Goal: Information Seeking & Learning: Learn about a topic

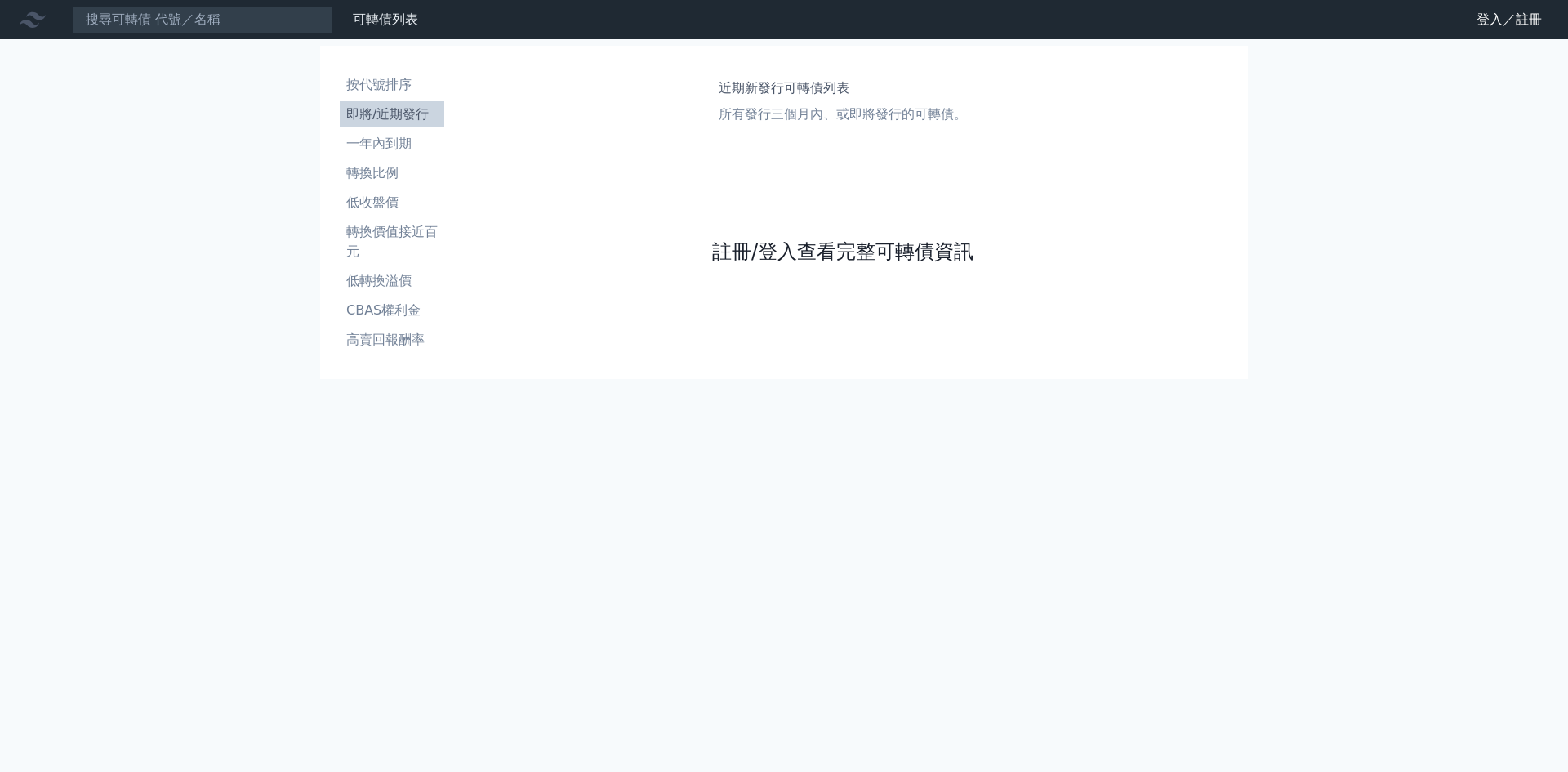
click at [890, 259] on link "註冊/登入查看完整可轉債資訊" at bounding box center [843, 251] width 262 height 26
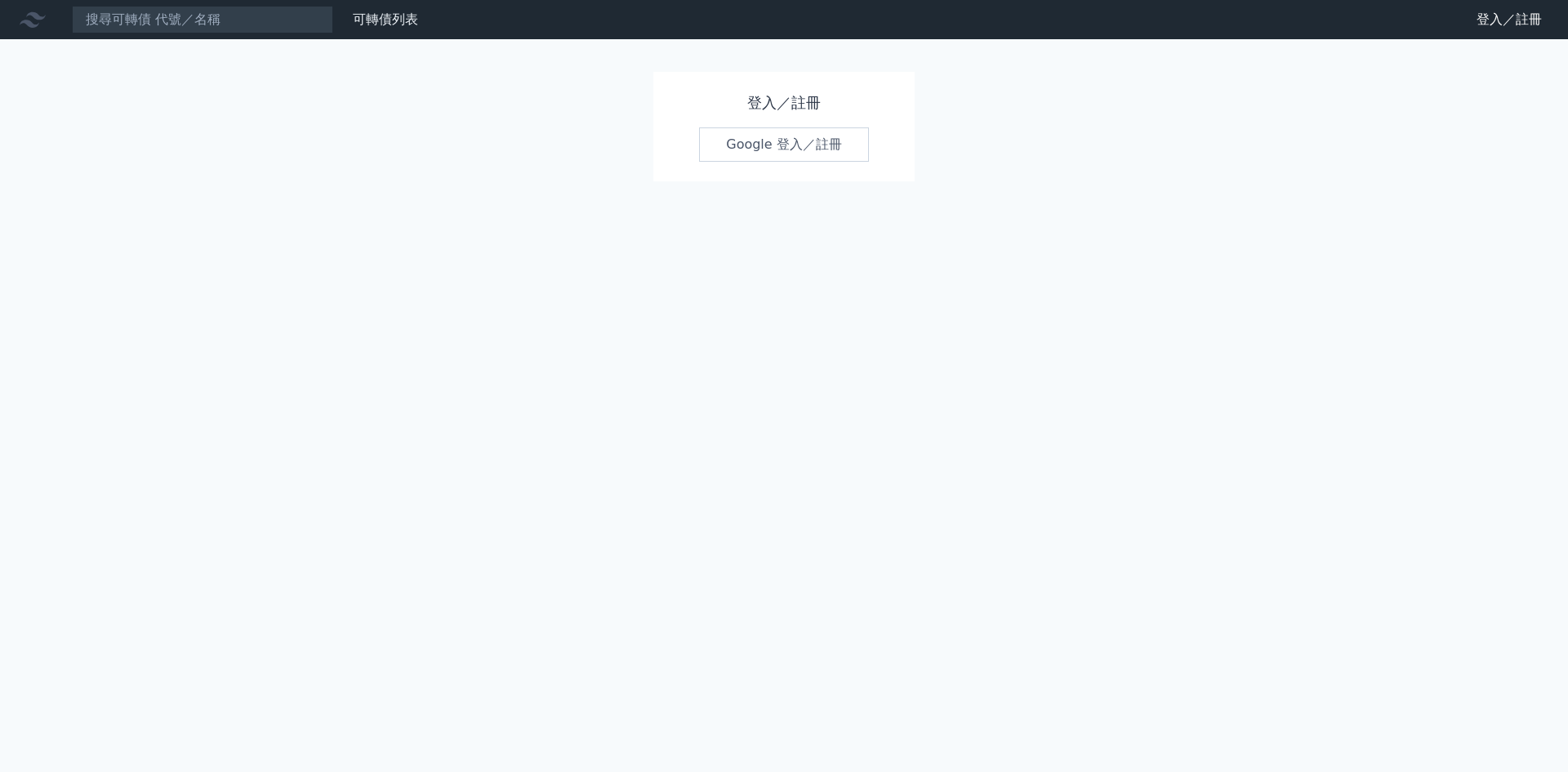
click at [787, 140] on link "Google 登入／註冊" at bounding box center [783, 144] width 170 height 35
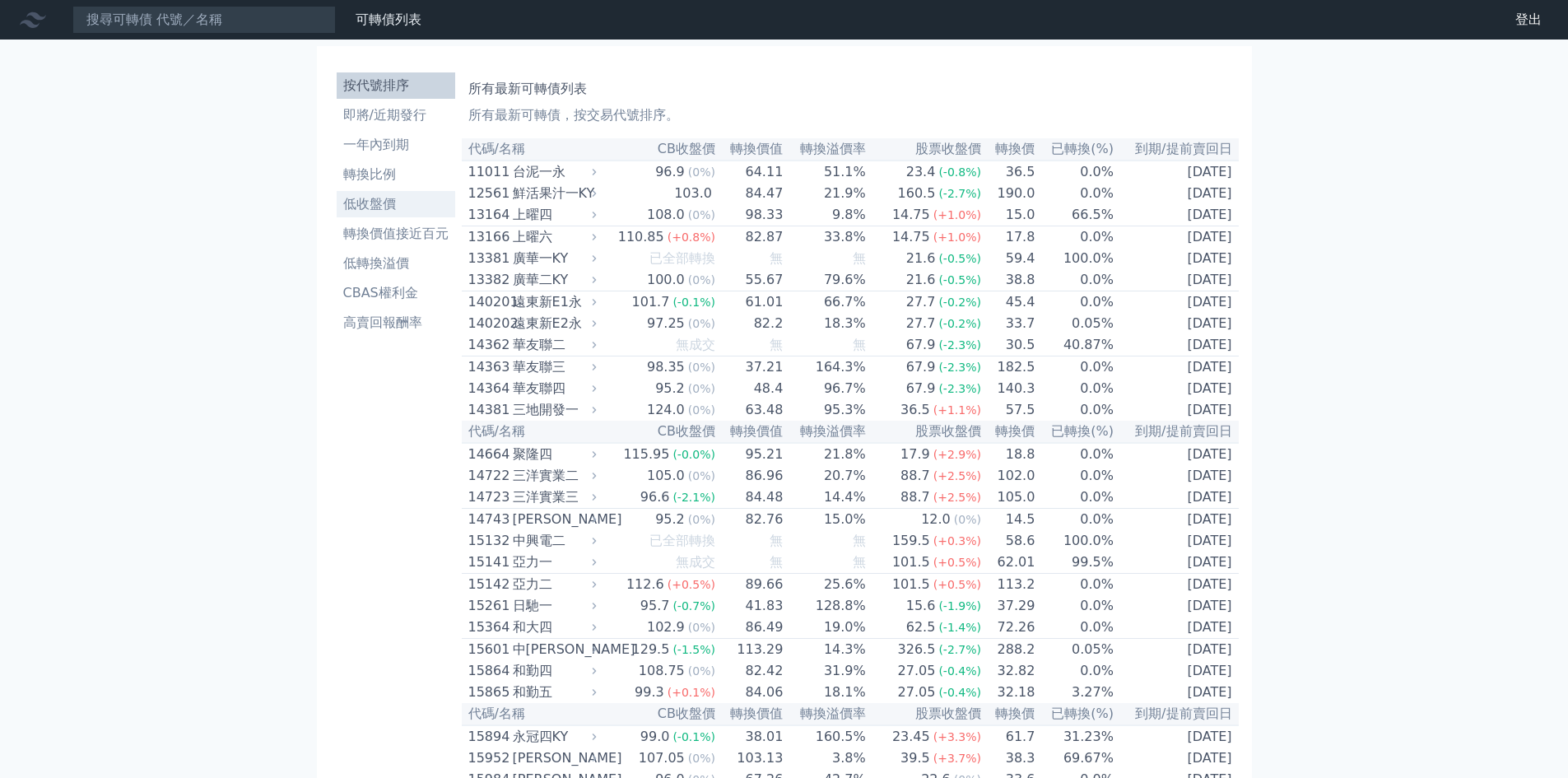
click at [366, 207] on li "低收盤價" at bounding box center [395, 203] width 118 height 20
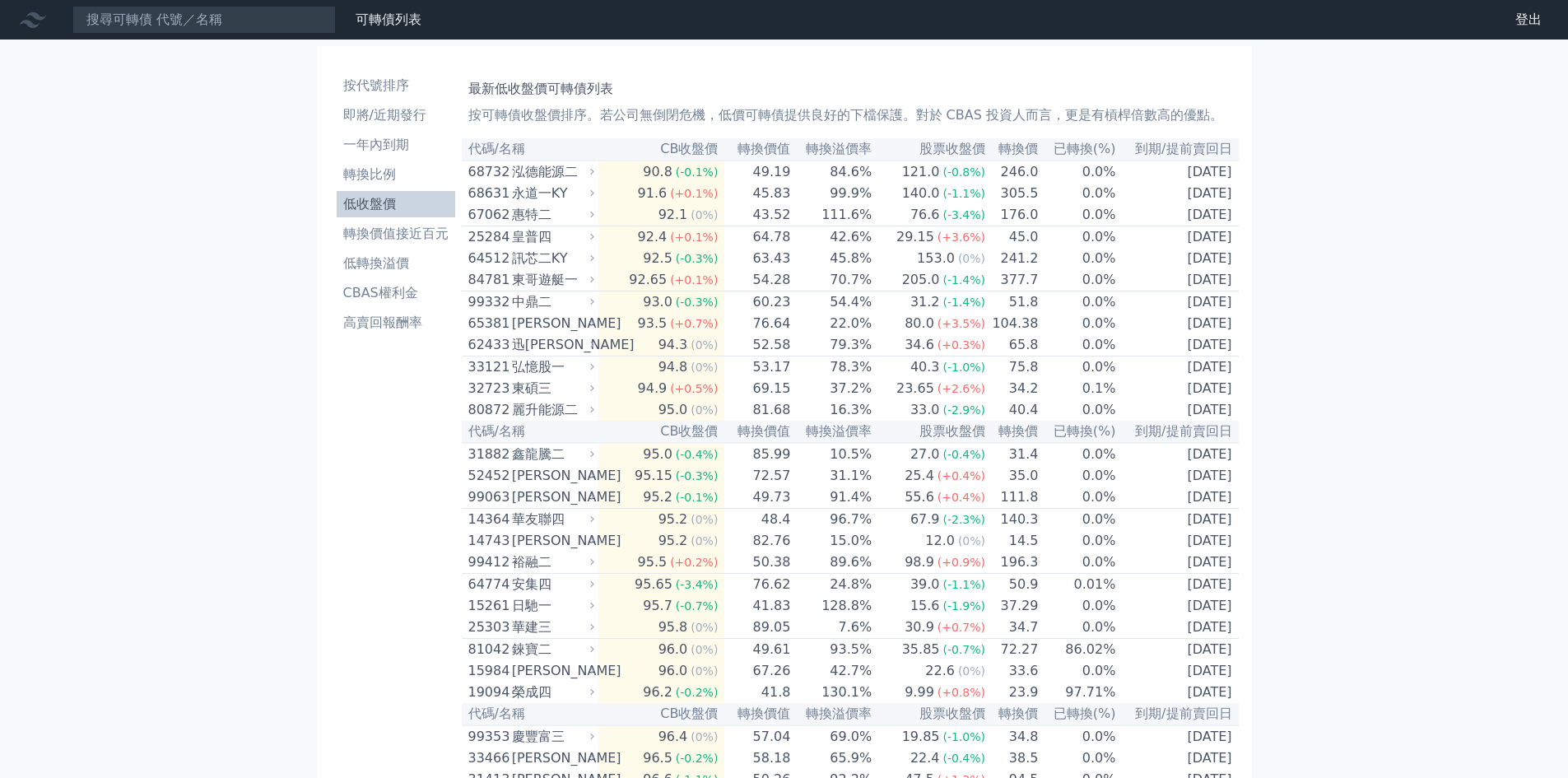
click at [366, 207] on li "低收盤價" at bounding box center [395, 203] width 118 height 20
click at [507, 290] on div "84781" at bounding box center [488, 279] width 39 height 20
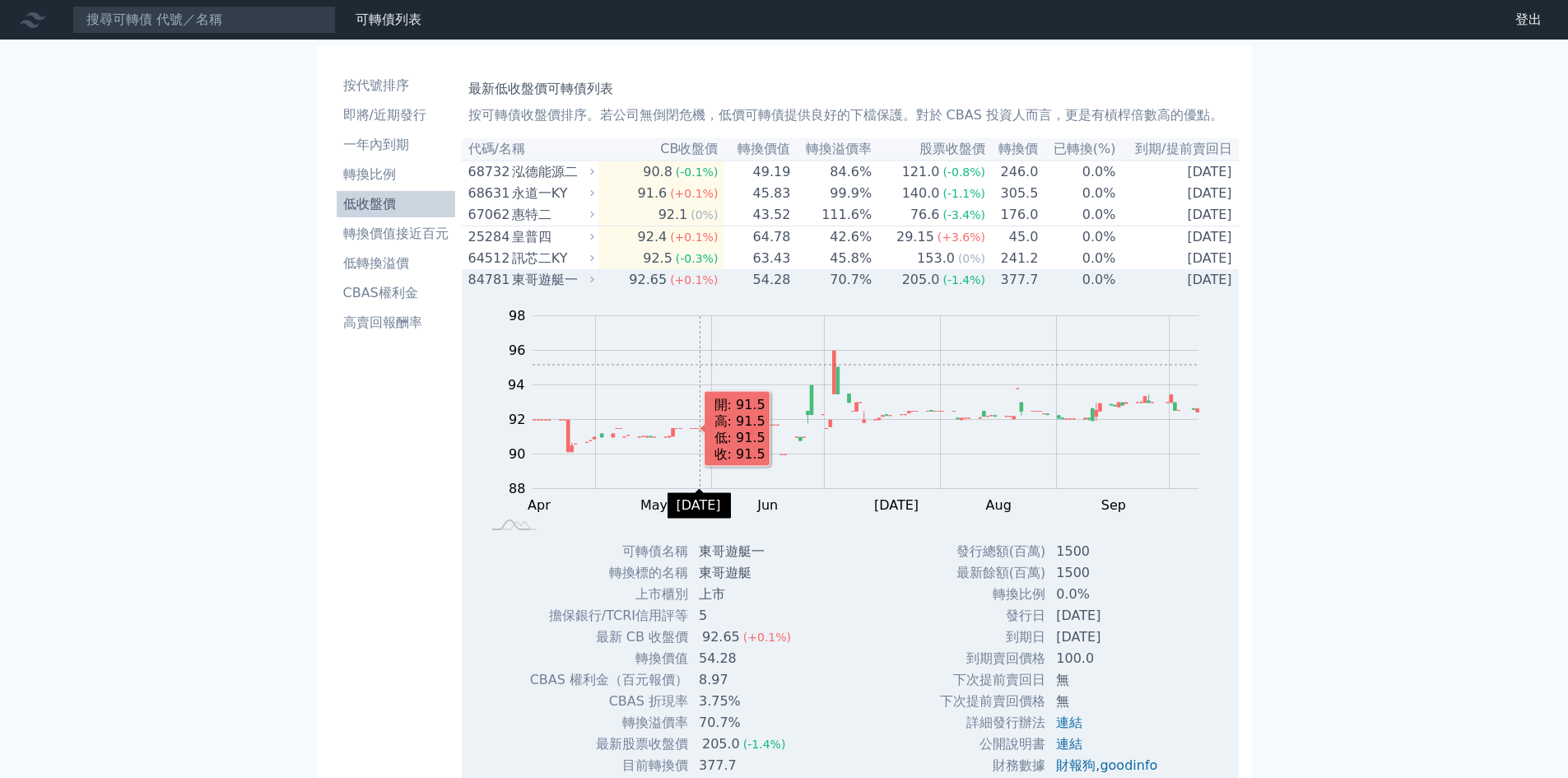
scroll to position [219, 0]
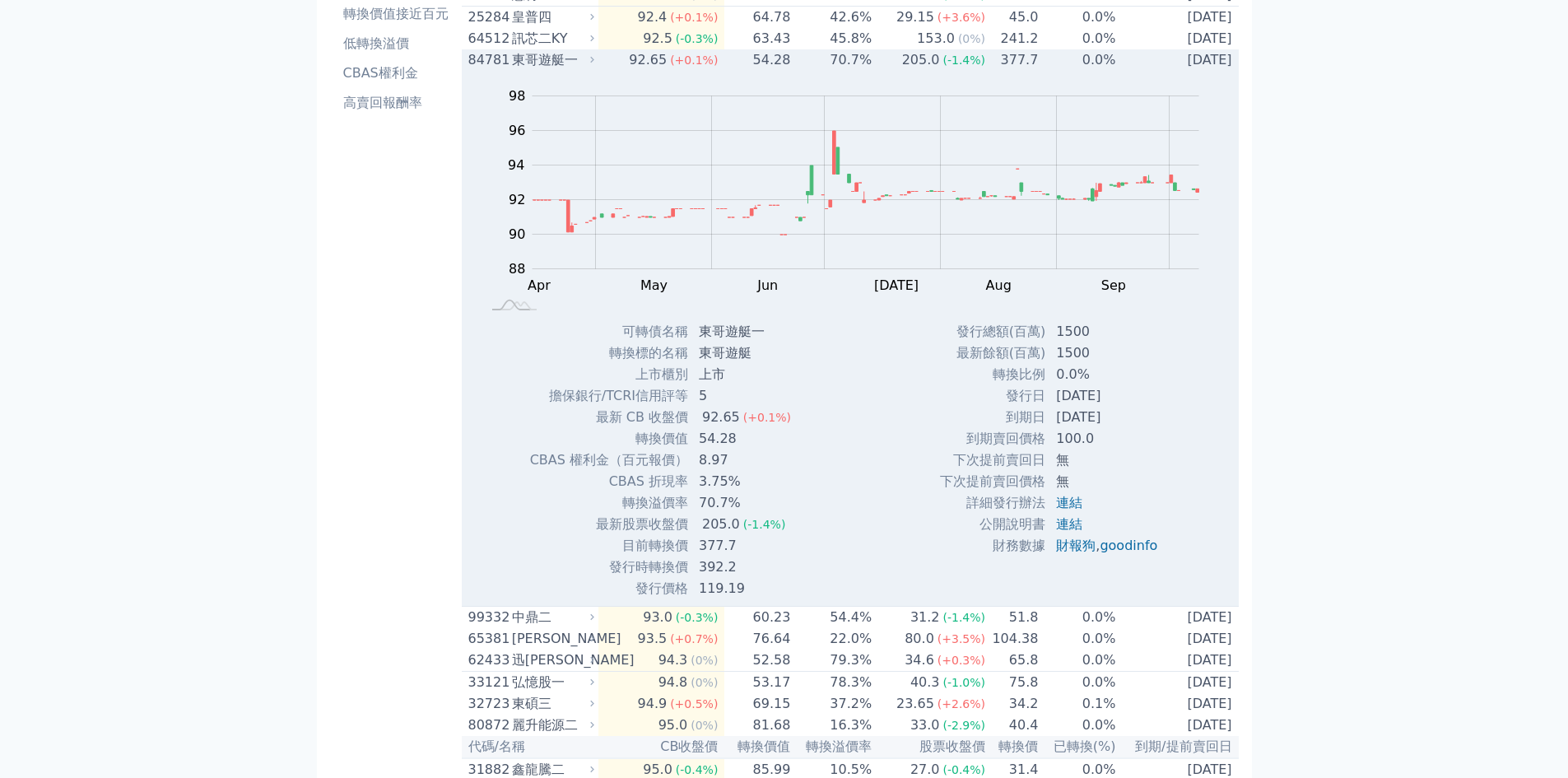
click at [512, 64] on div "84781 東哥遊艇一" at bounding box center [527, 60] width 118 height 20
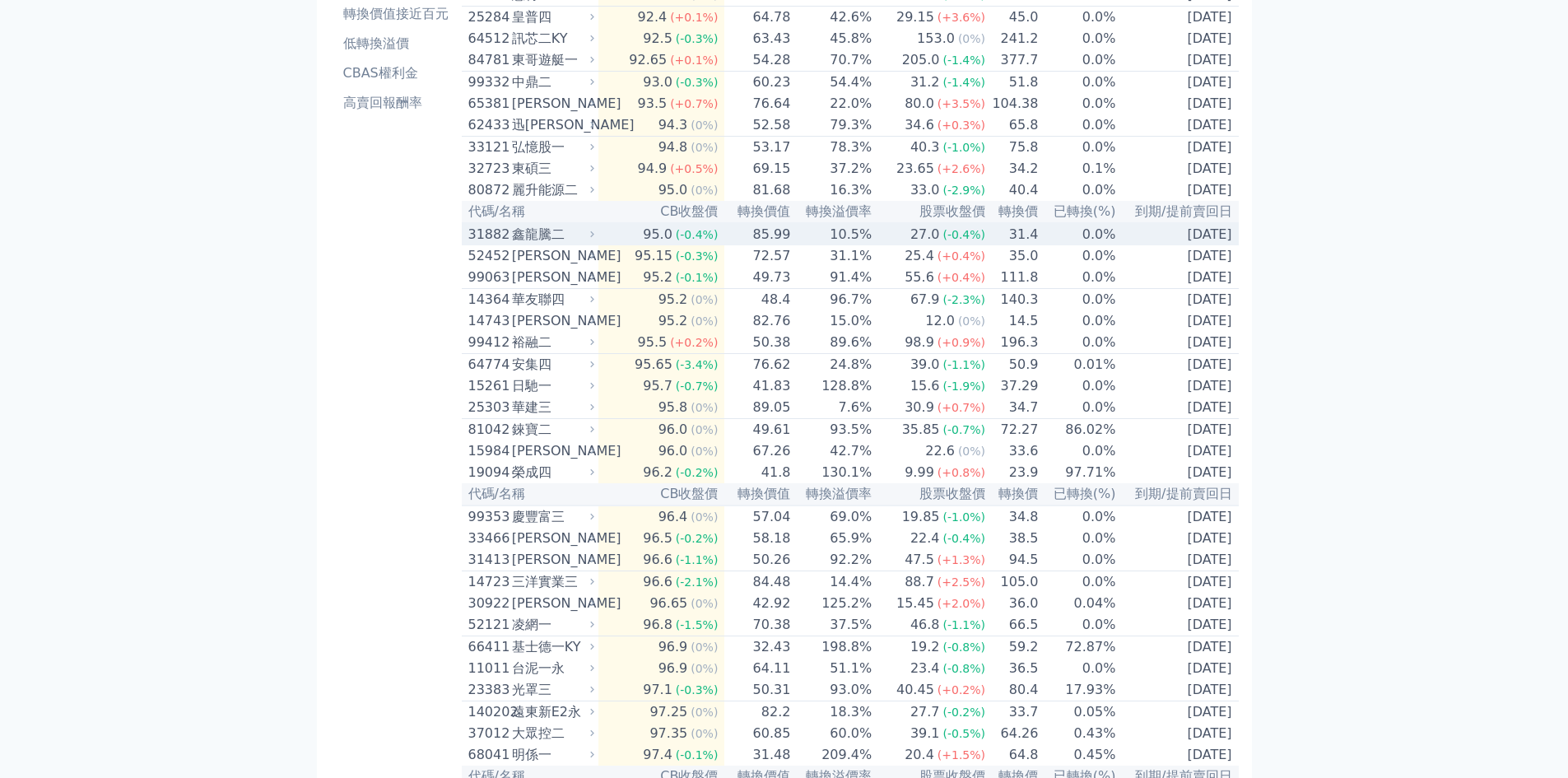
scroll to position [0, 0]
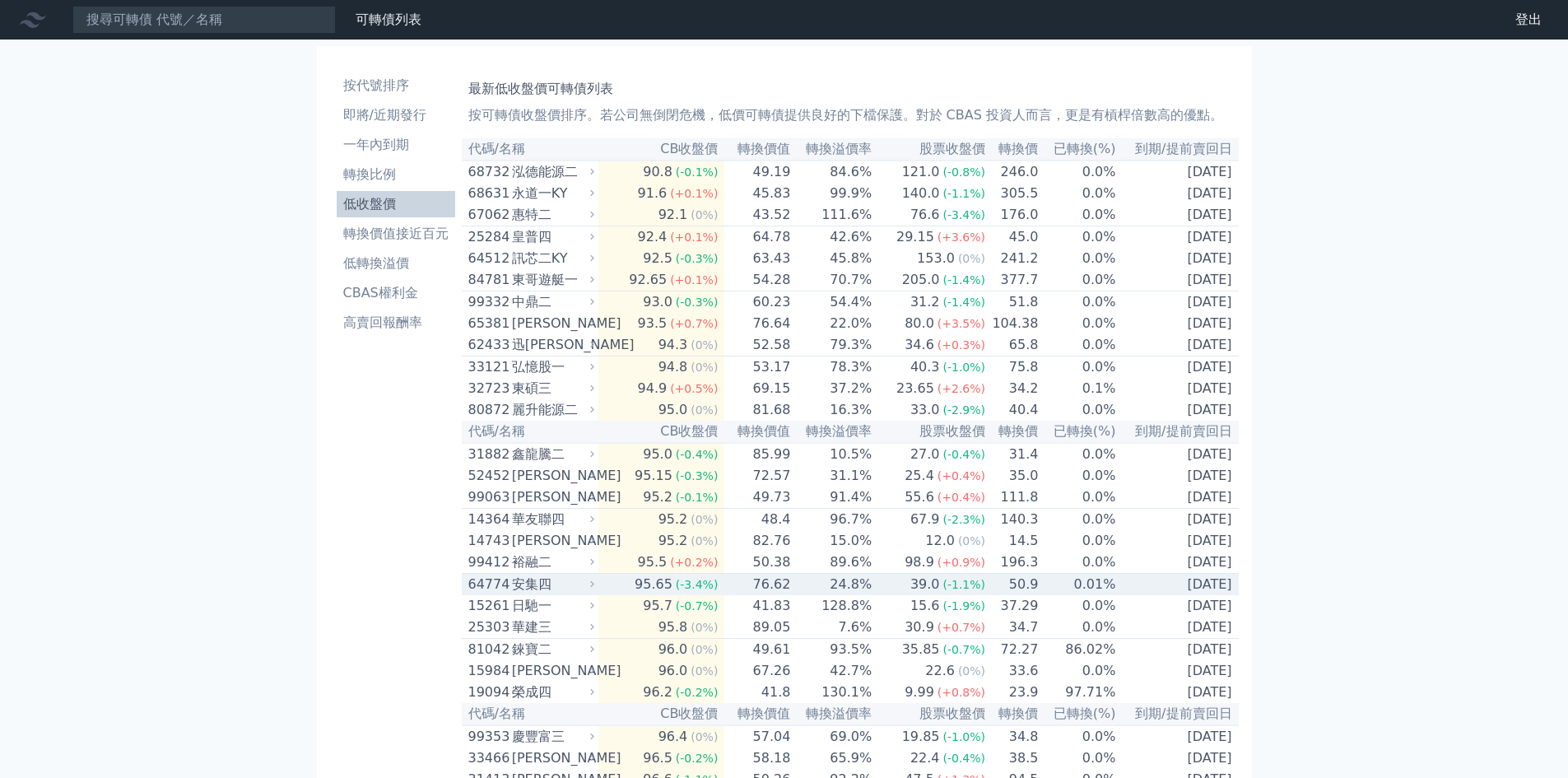
click at [520, 594] on div "安集四" at bounding box center [551, 584] width 79 height 20
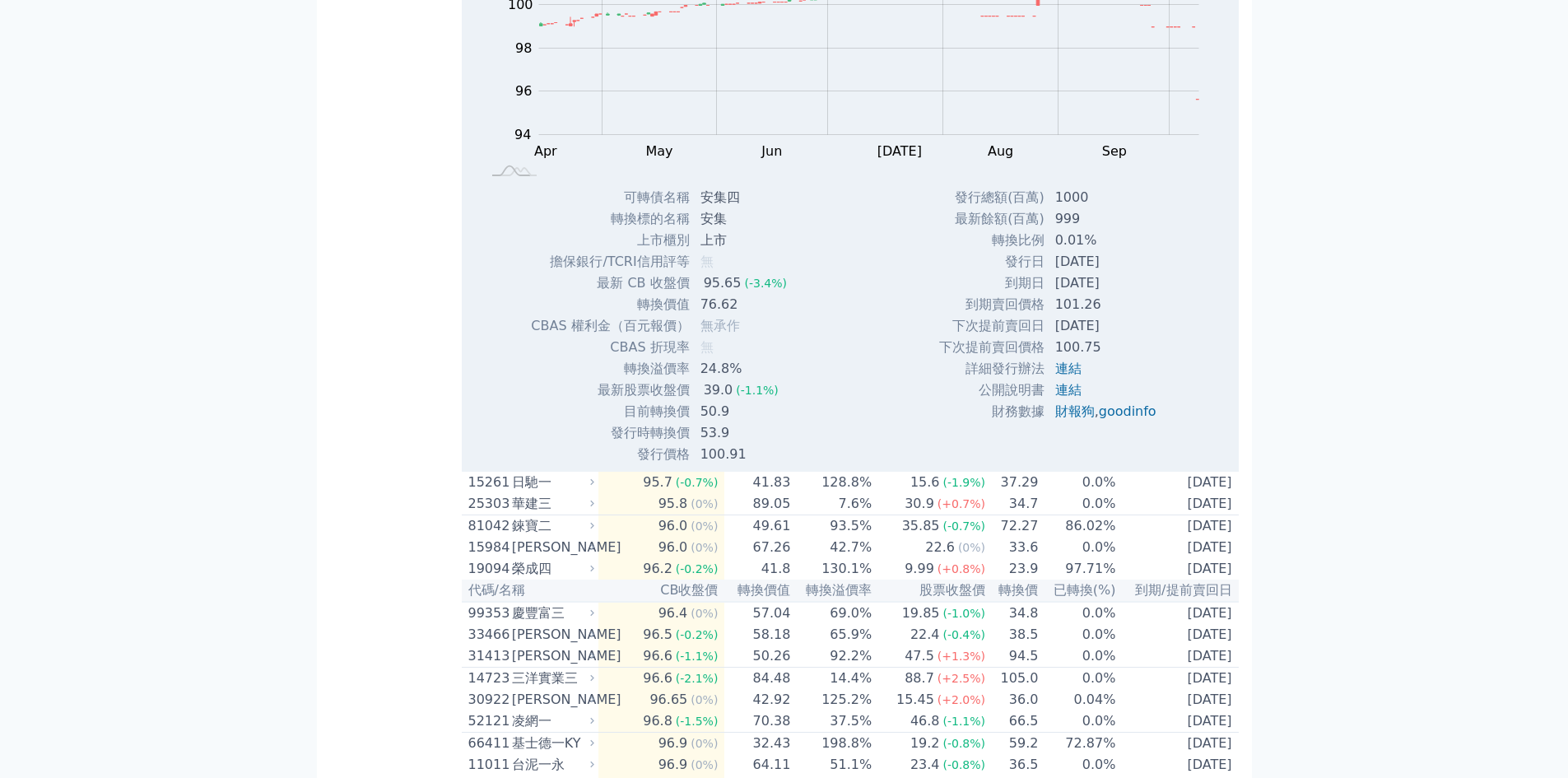
scroll to position [439, 0]
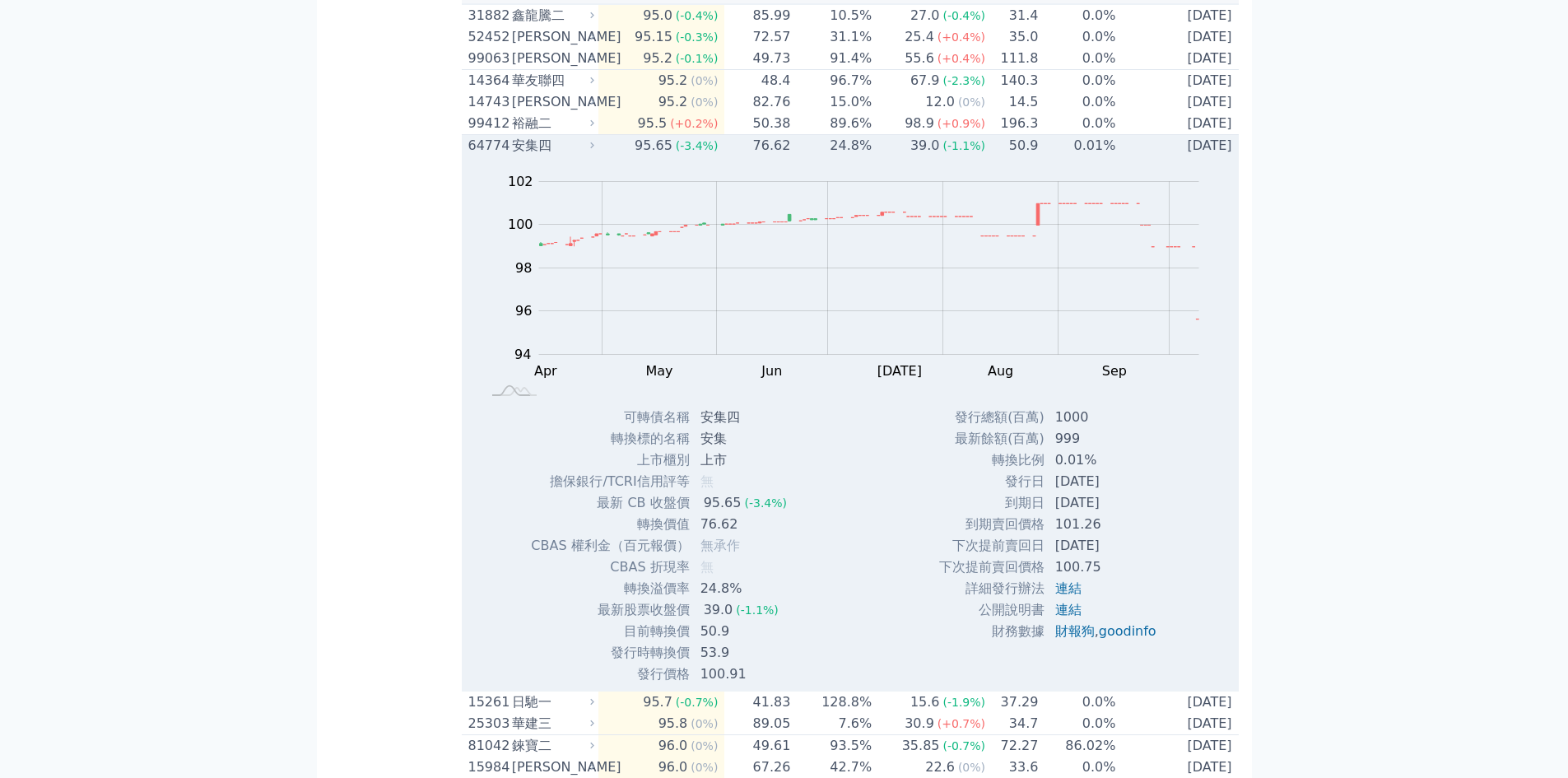
click at [486, 156] on div "64774" at bounding box center [488, 145] width 39 height 20
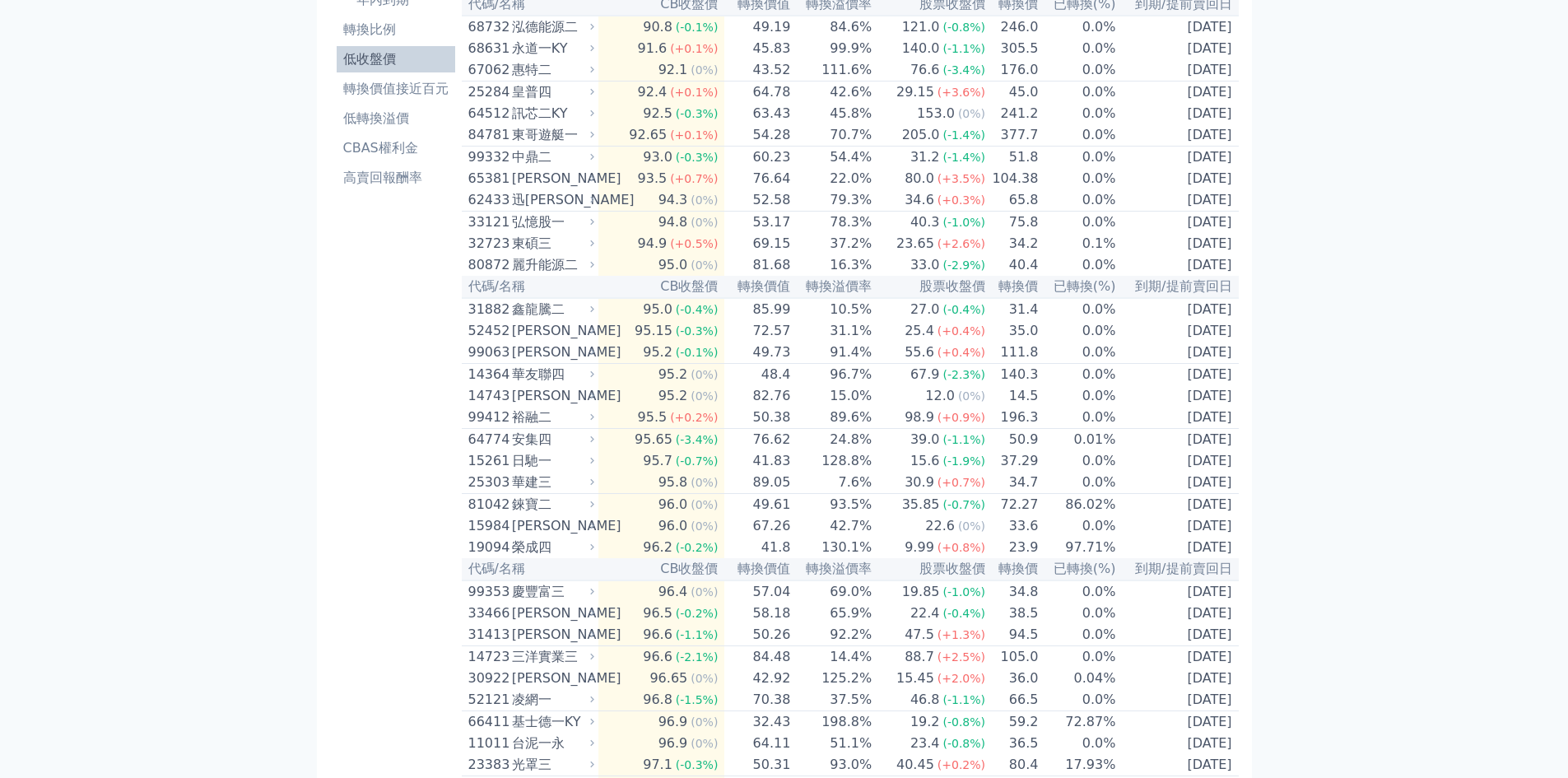
scroll to position [0, 0]
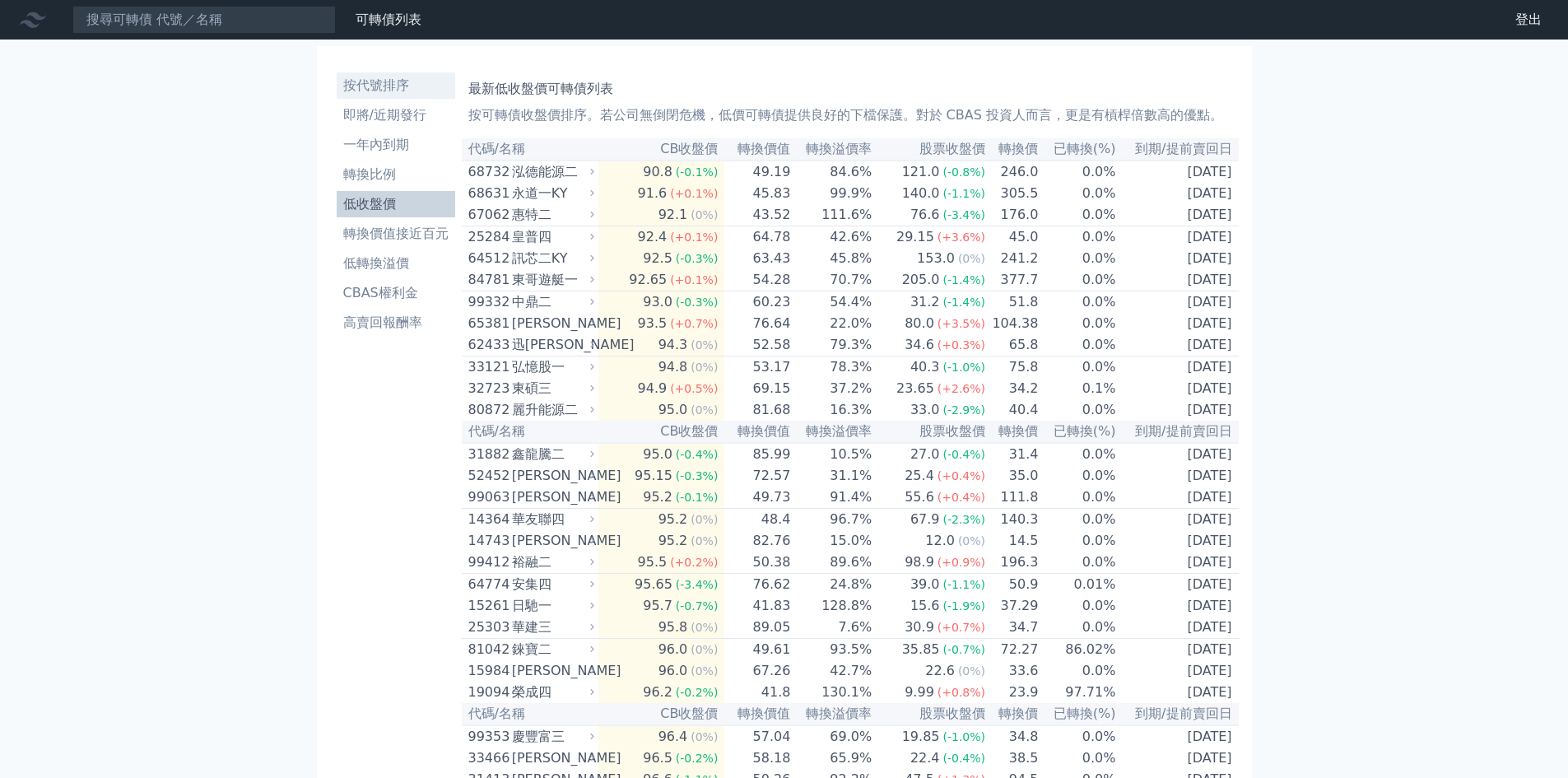
click at [393, 82] on li "按代號排序" at bounding box center [395, 85] width 118 height 20
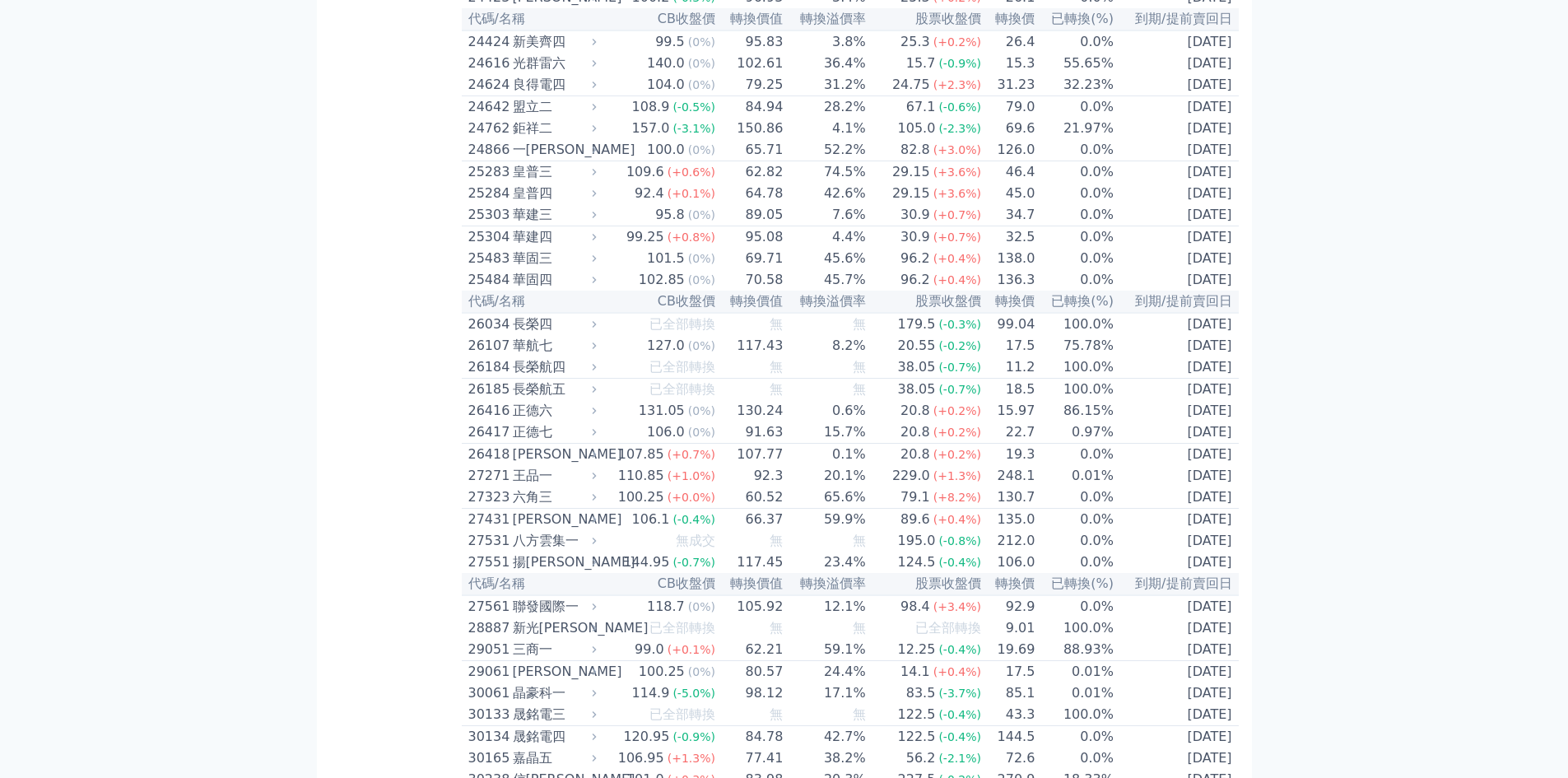
scroll to position [1755, 0]
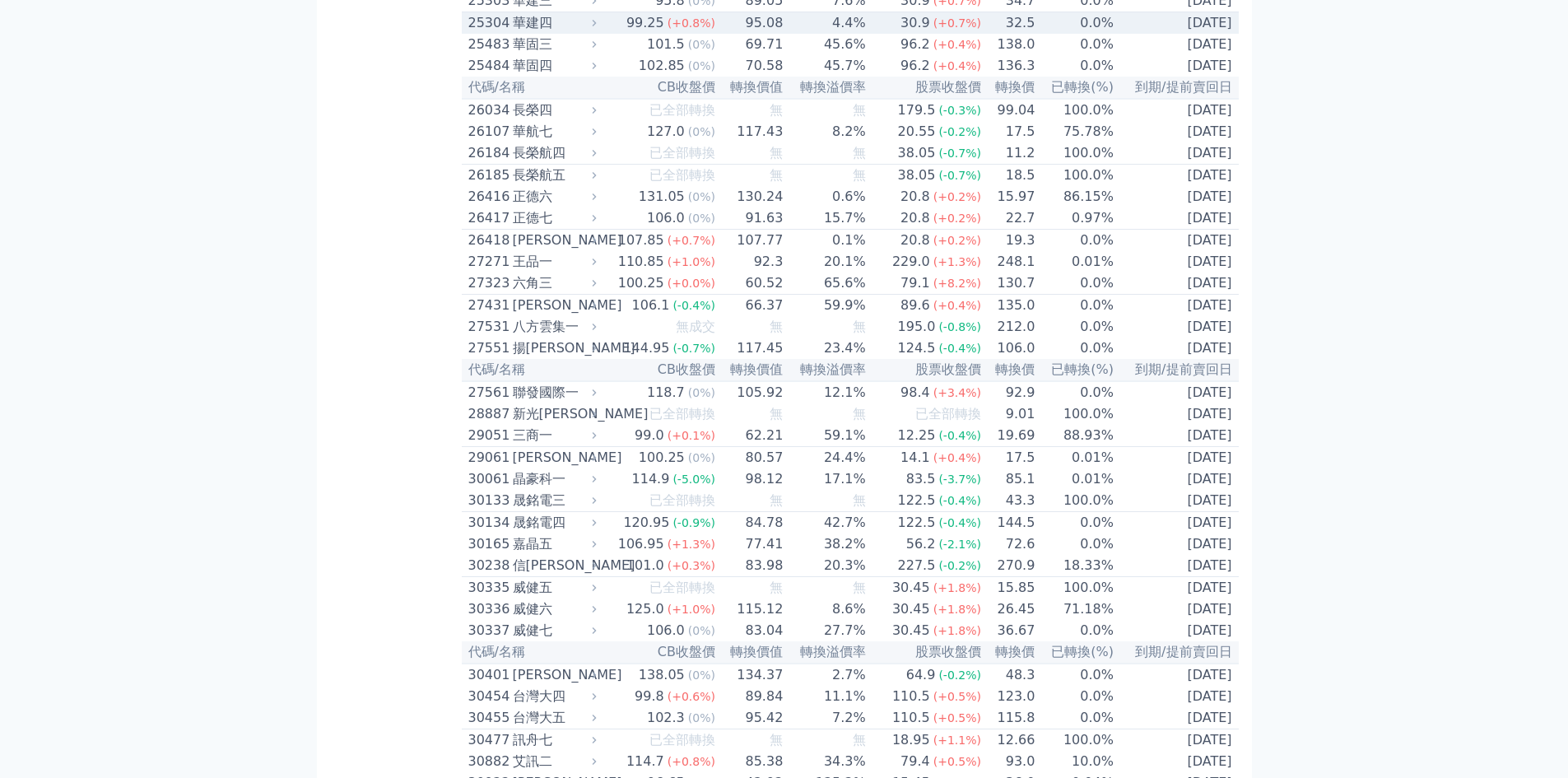
click at [483, 33] on div "25304" at bounding box center [488, 22] width 40 height 20
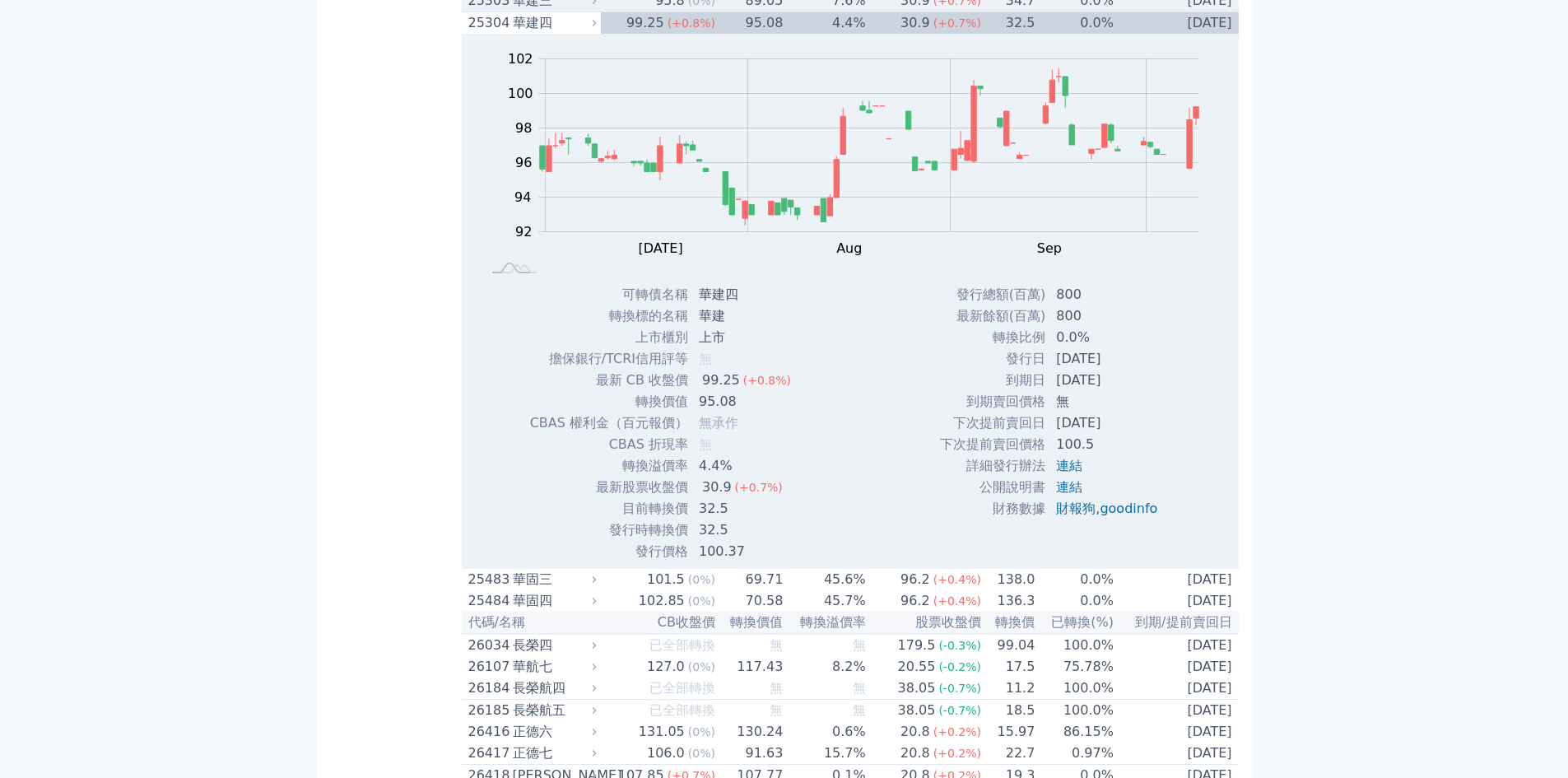
click at [491, 11] on div "25303" at bounding box center [488, 0] width 40 height 20
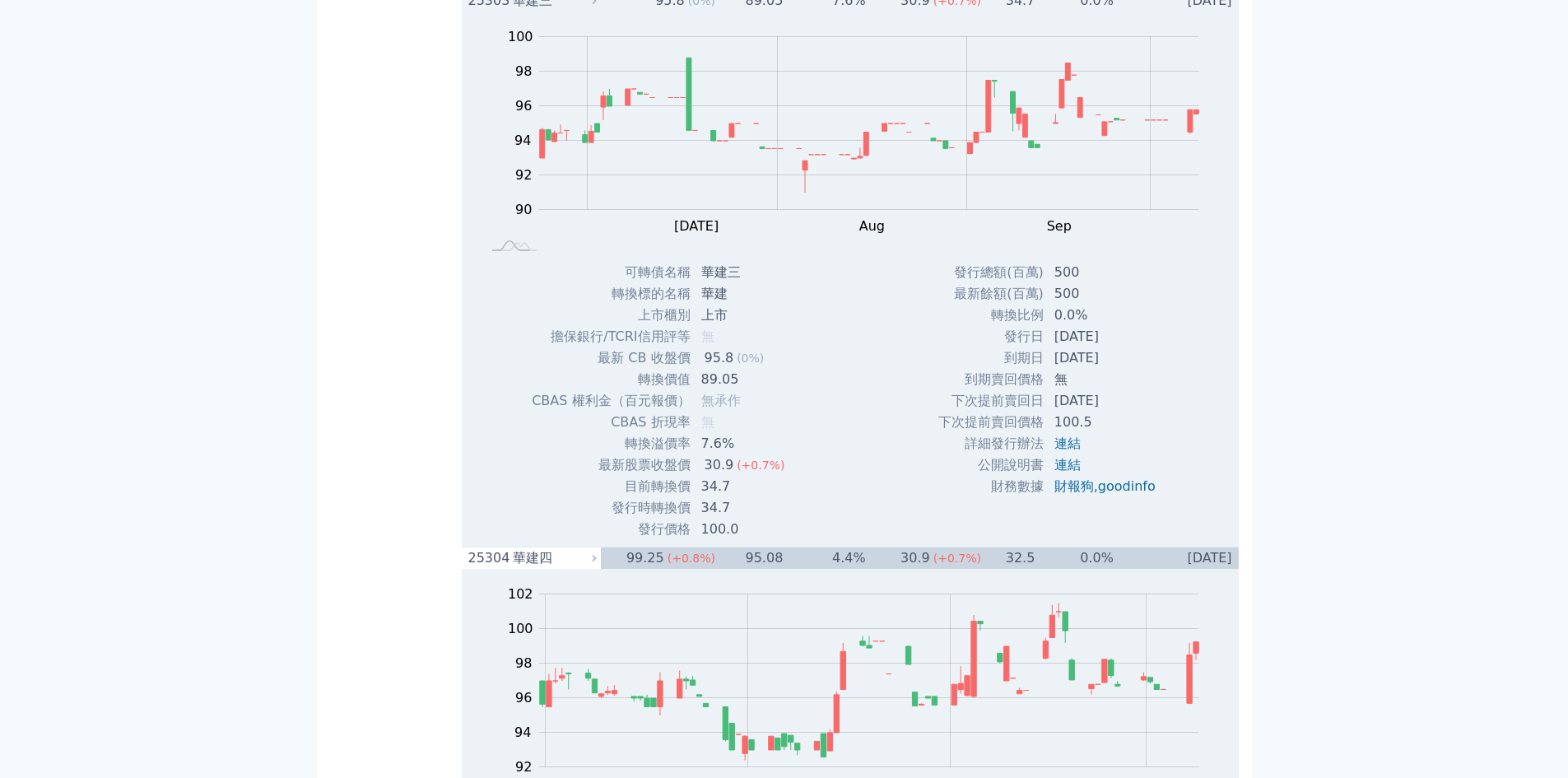
click at [491, 11] on div "25303" at bounding box center [488, 0] width 40 height 20
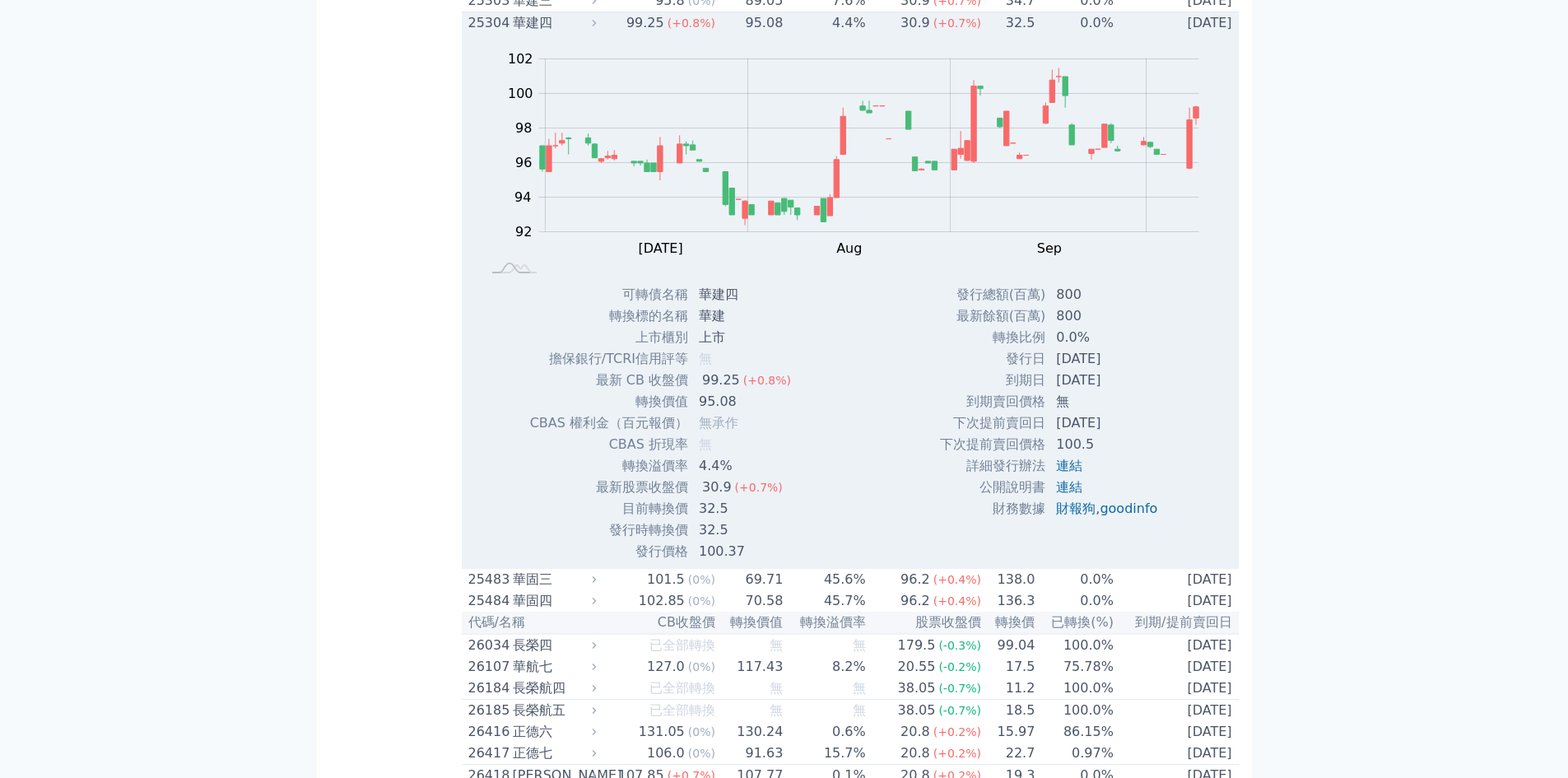
click at [493, 33] on div "25304" at bounding box center [488, 22] width 40 height 20
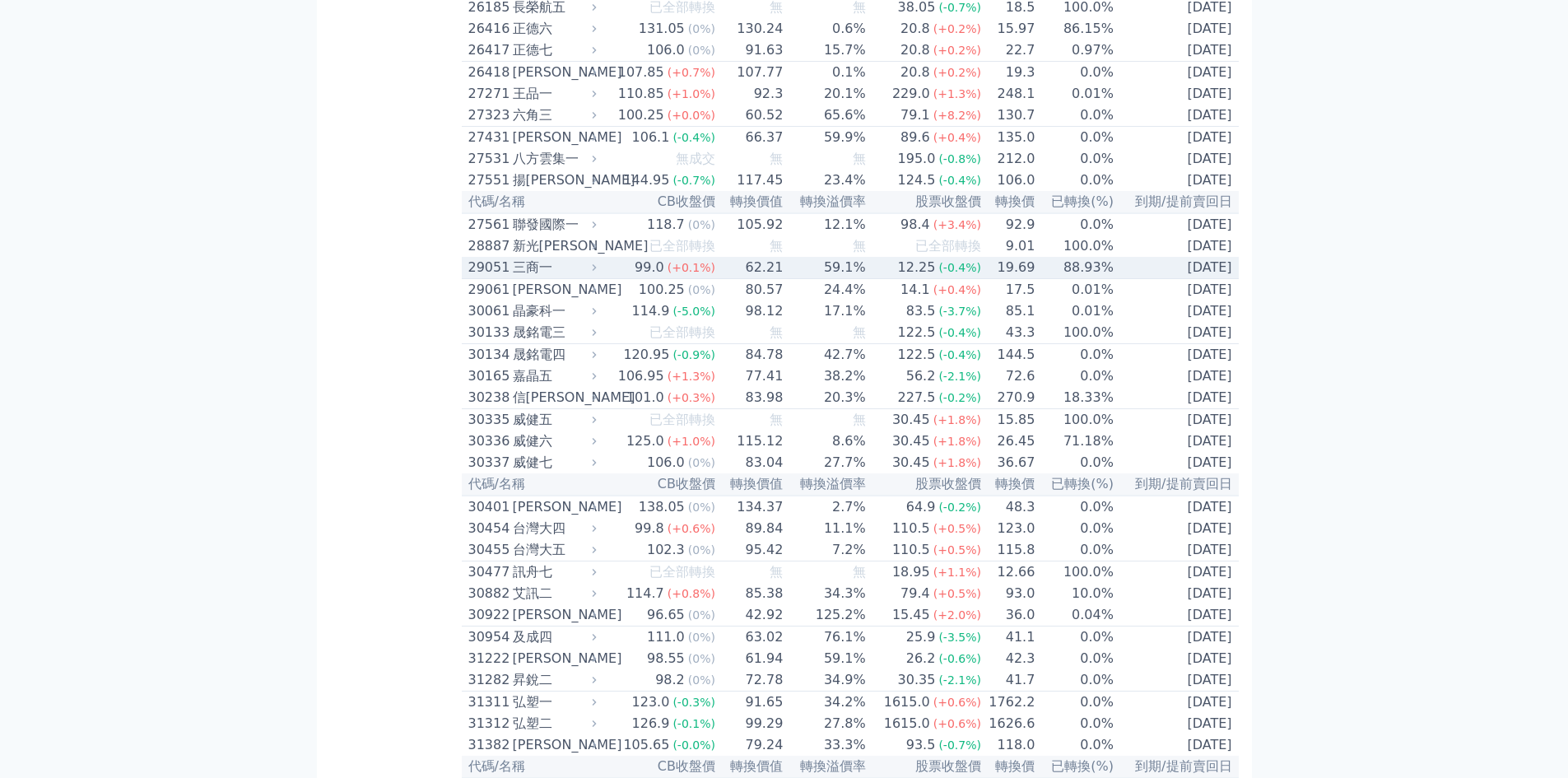
scroll to position [1975, 0]
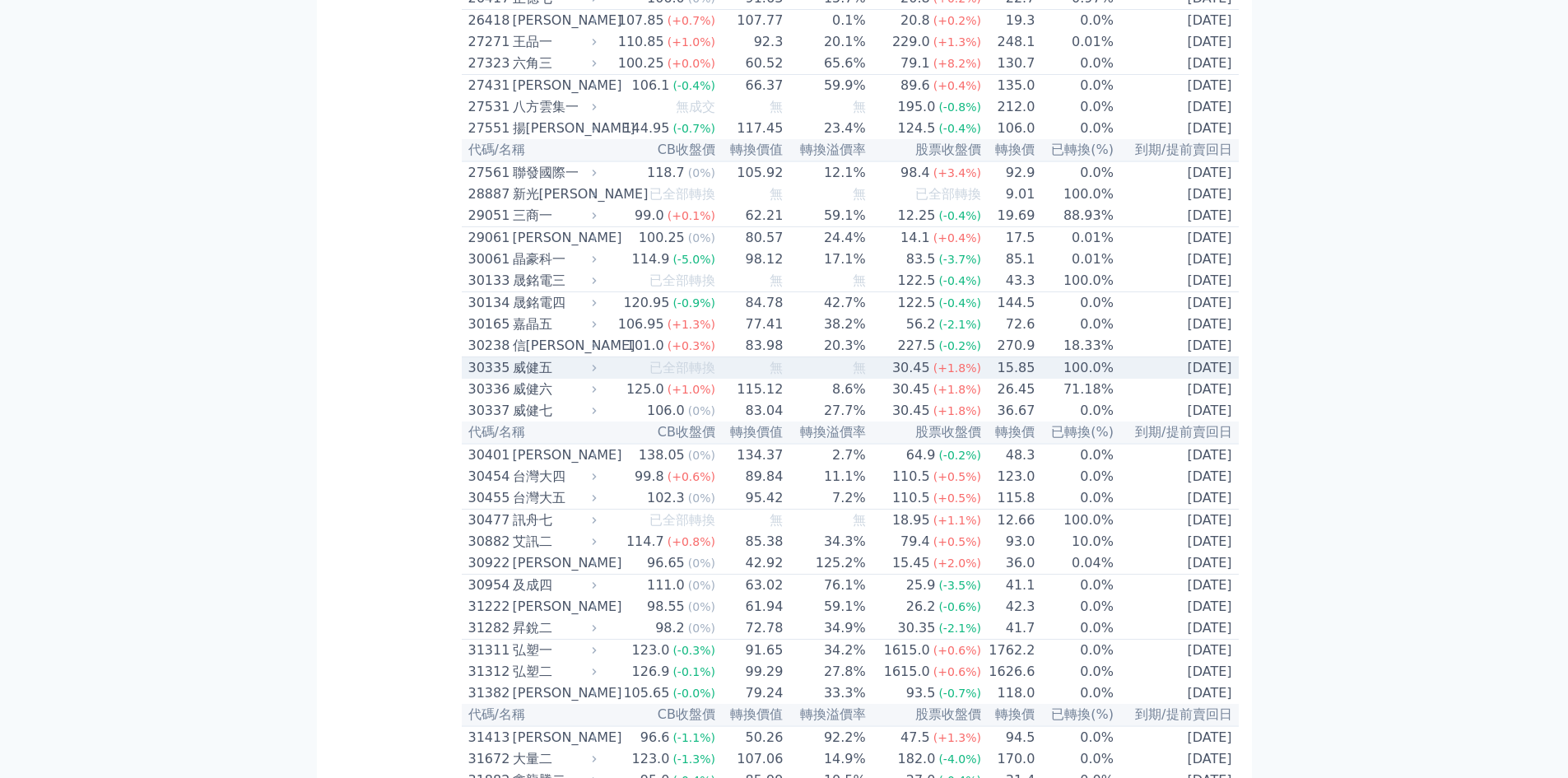
click at [537, 378] on div "威健五" at bounding box center [553, 367] width 81 height 20
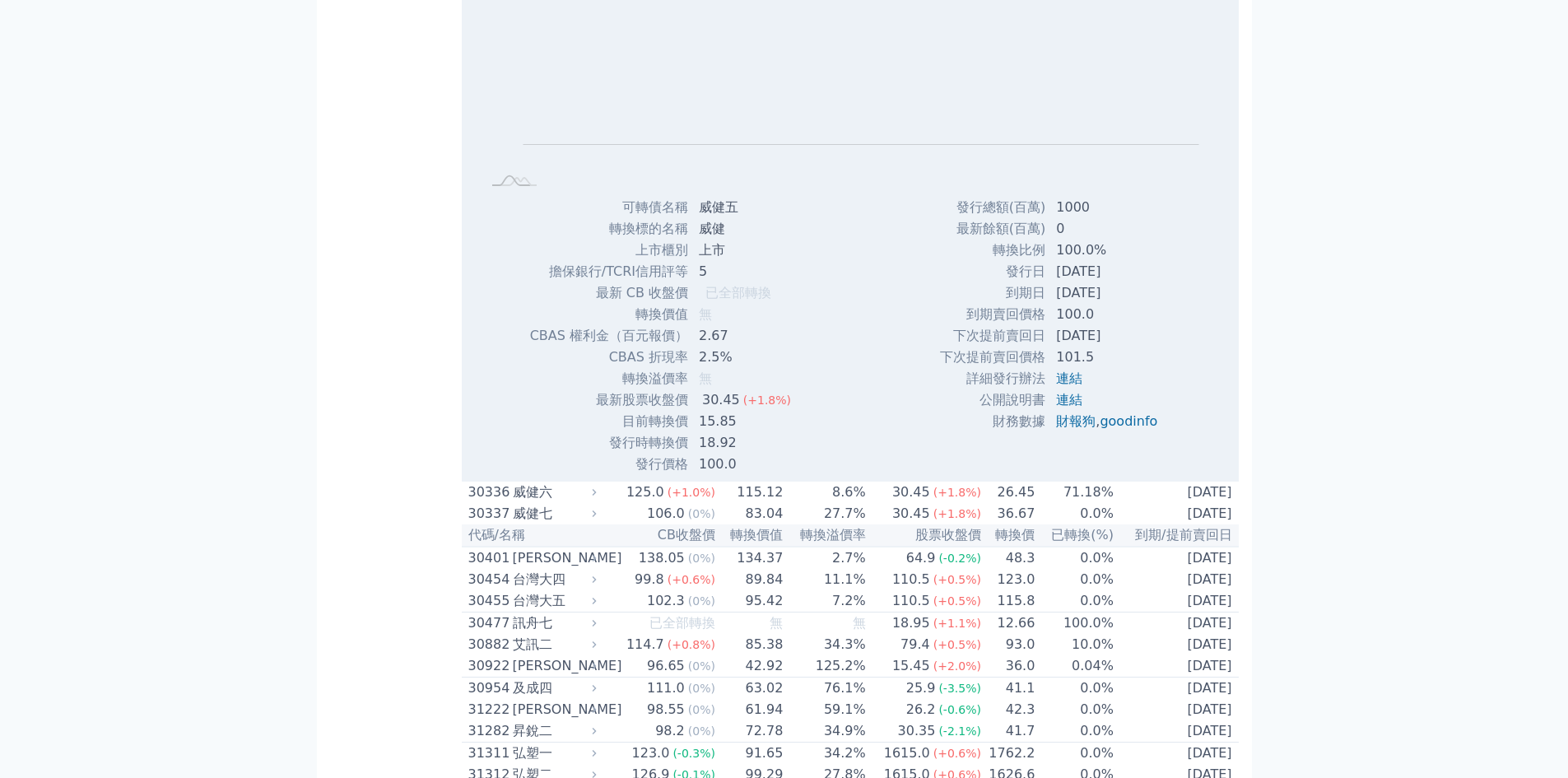
scroll to position [2414, 0]
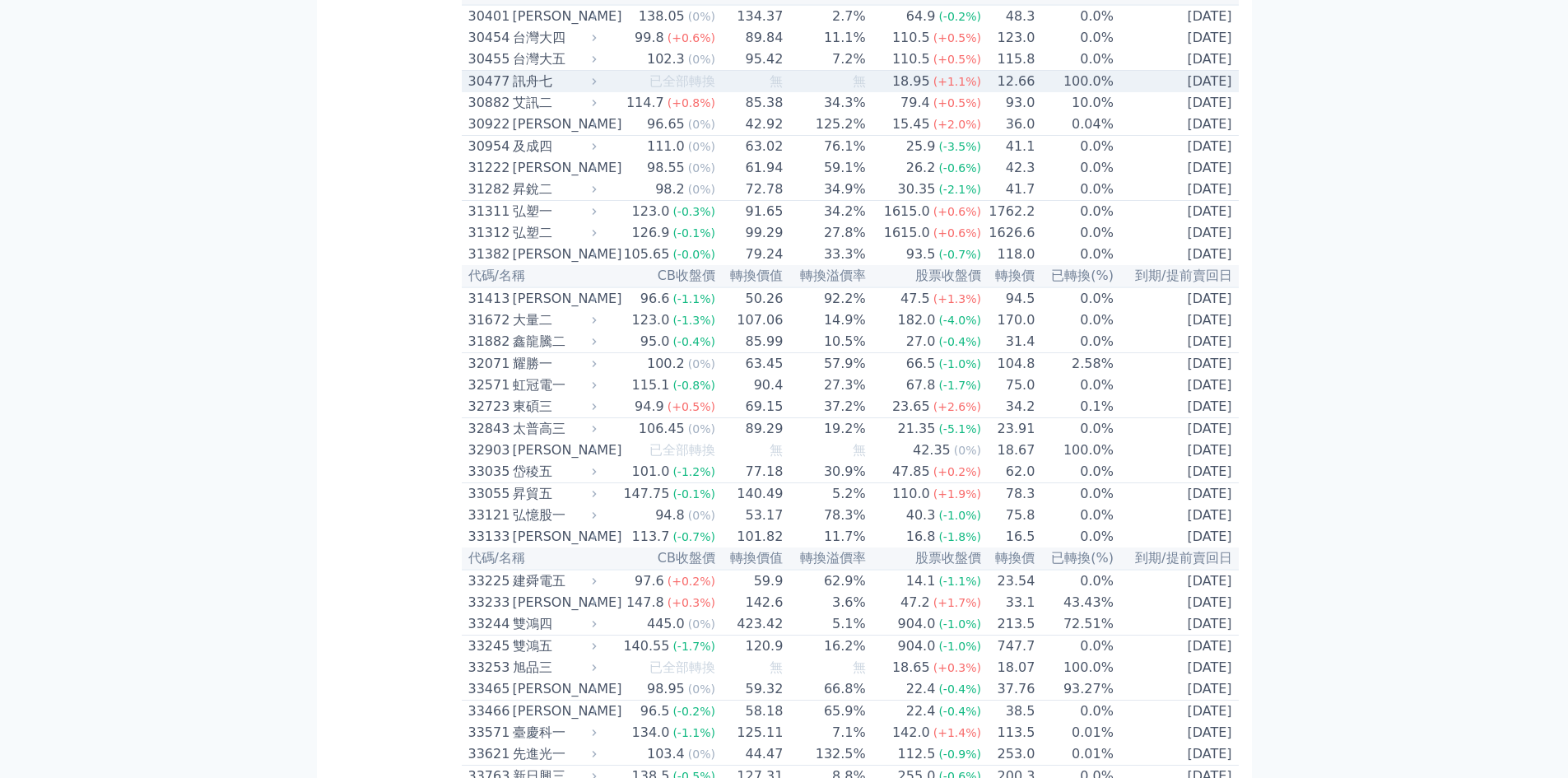
click at [480, 91] on div "30477" at bounding box center [488, 81] width 40 height 20
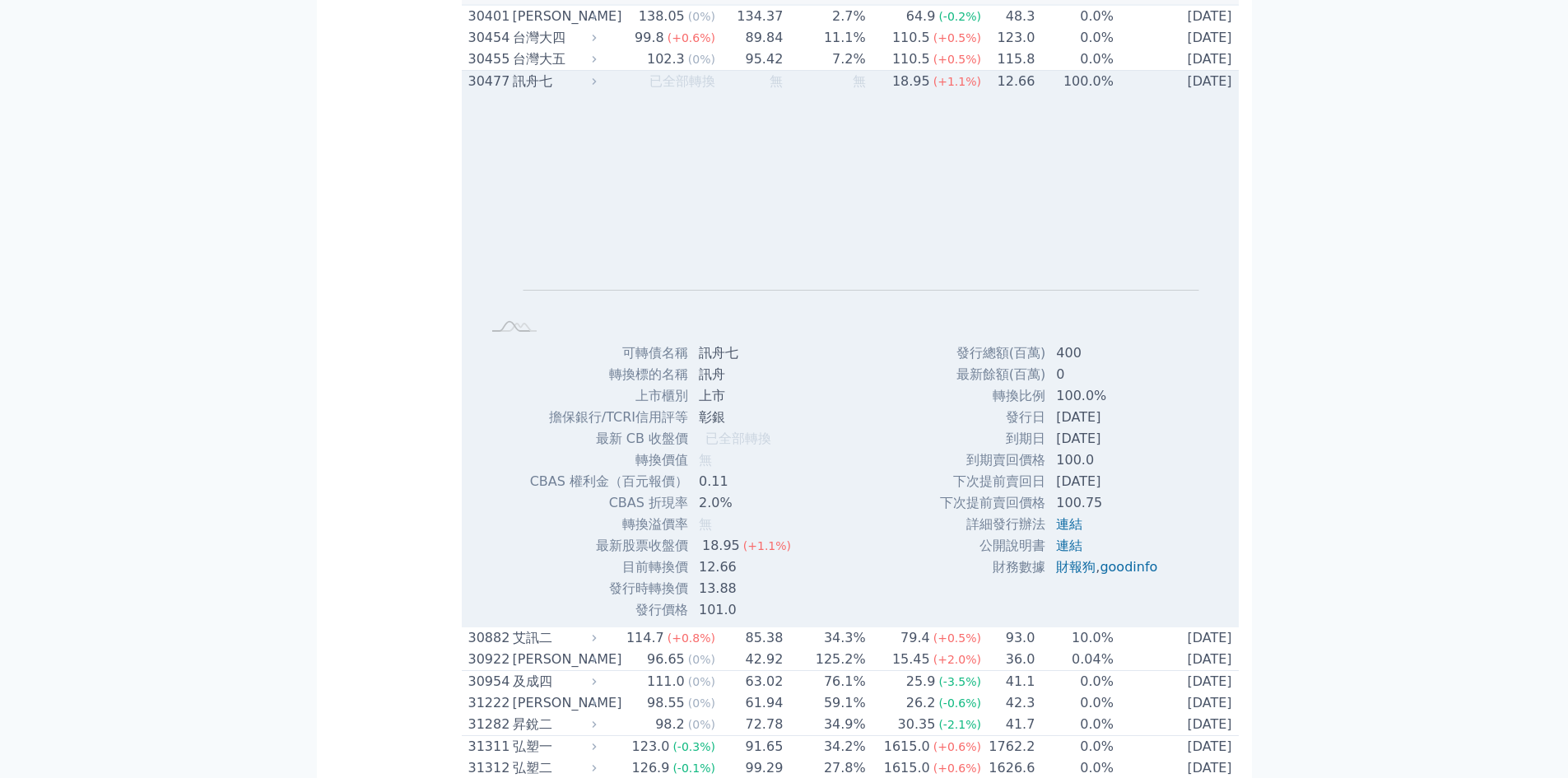
click at [480, 91] on div "30477" at bounding box center [488, 81] width 40 height 20
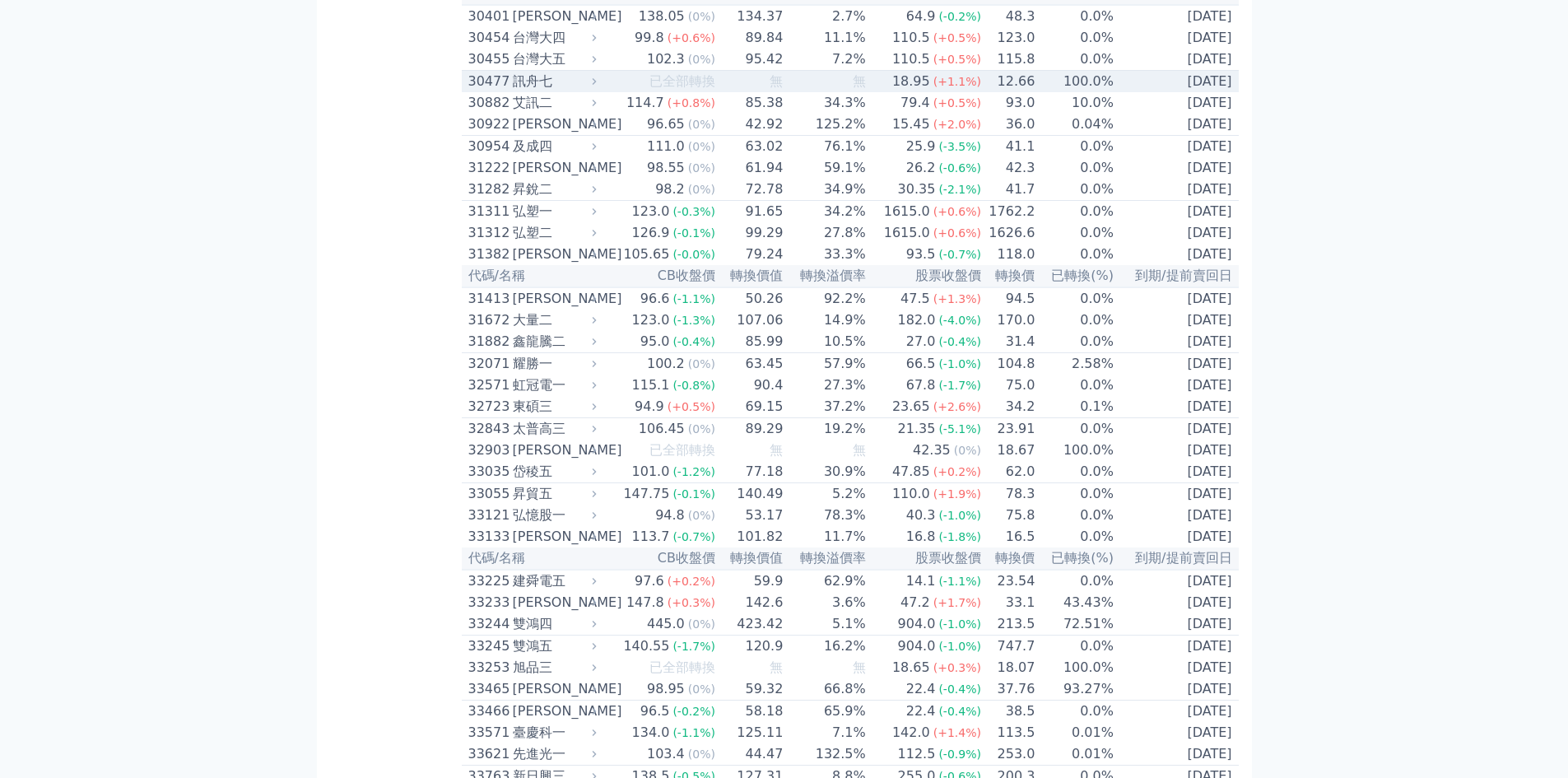
click at [525, 91] on div "訊舟七" at bounding box center [553, 81] width 81 height 20
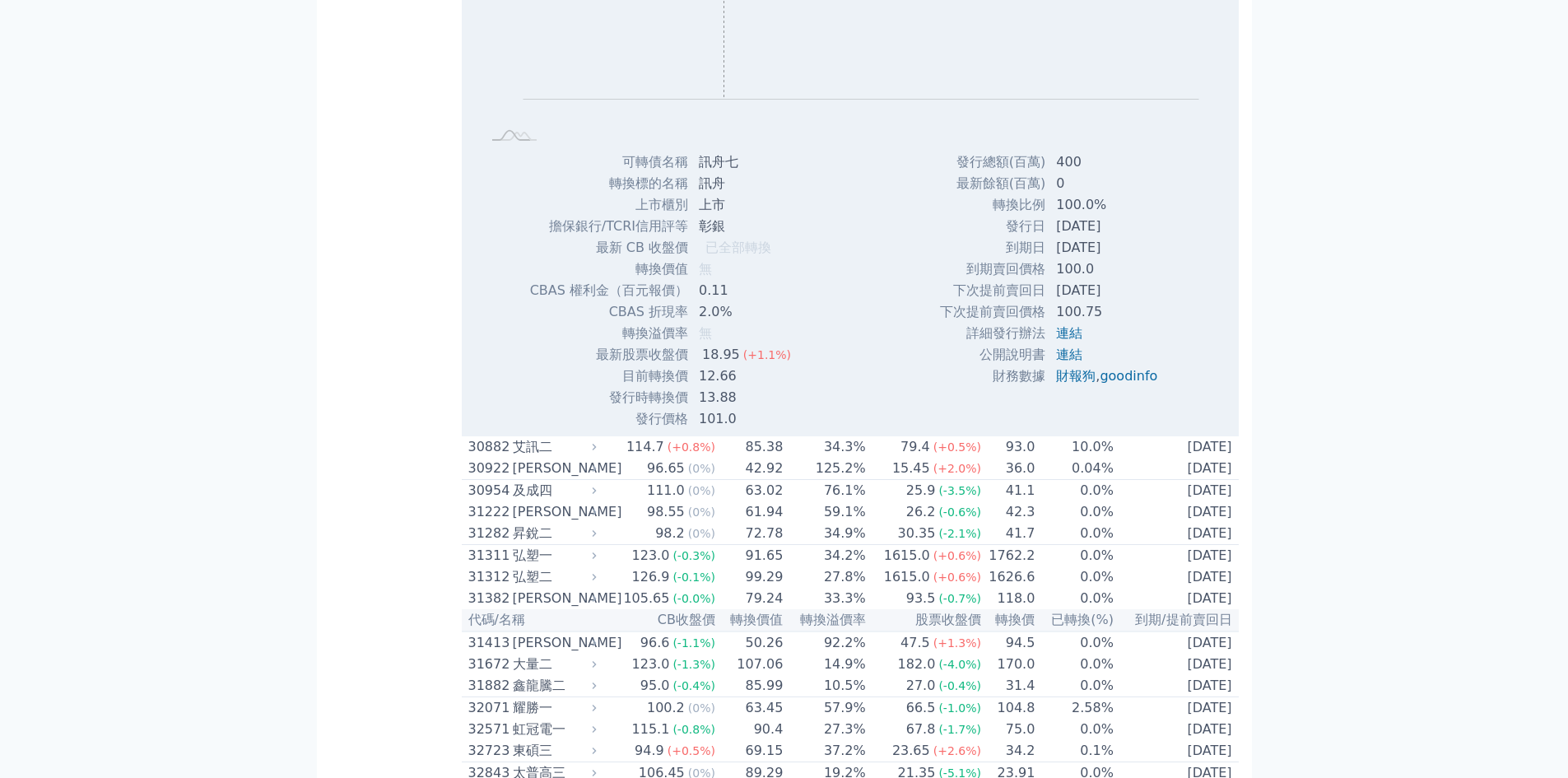
scroll to position [2633, 0]
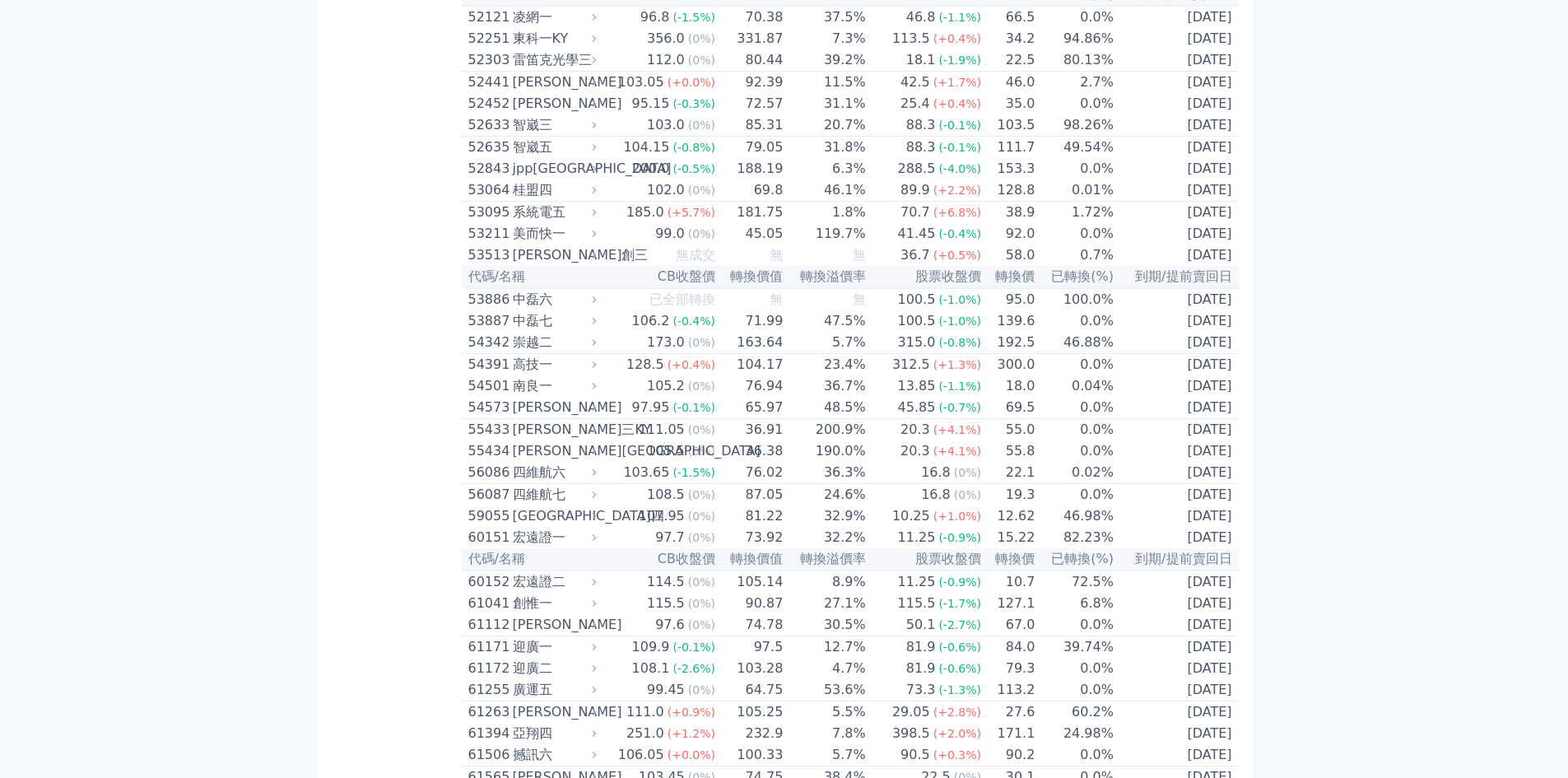
scroll to position [5267, 0]
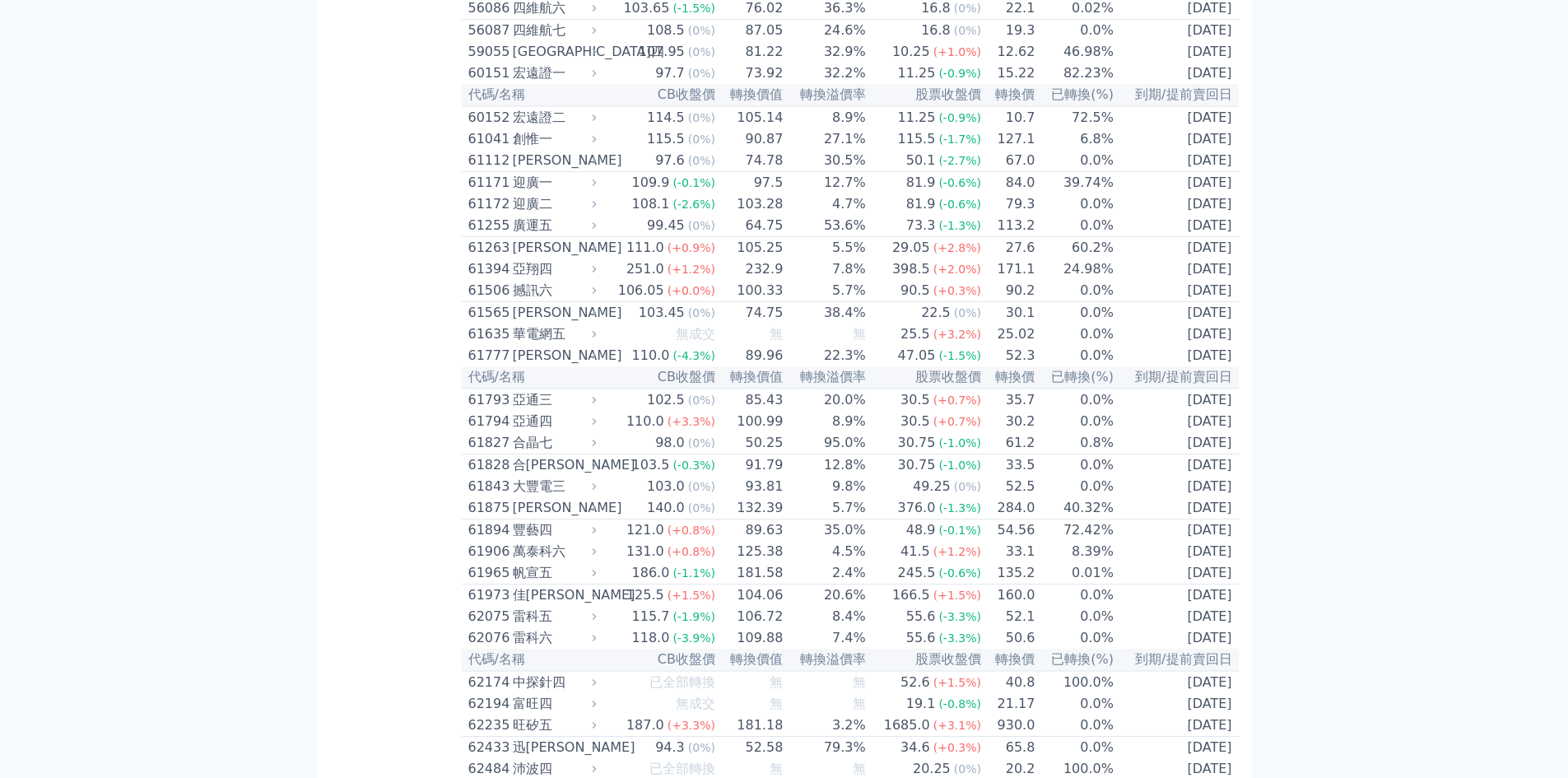
scroll to position [5705, 0]
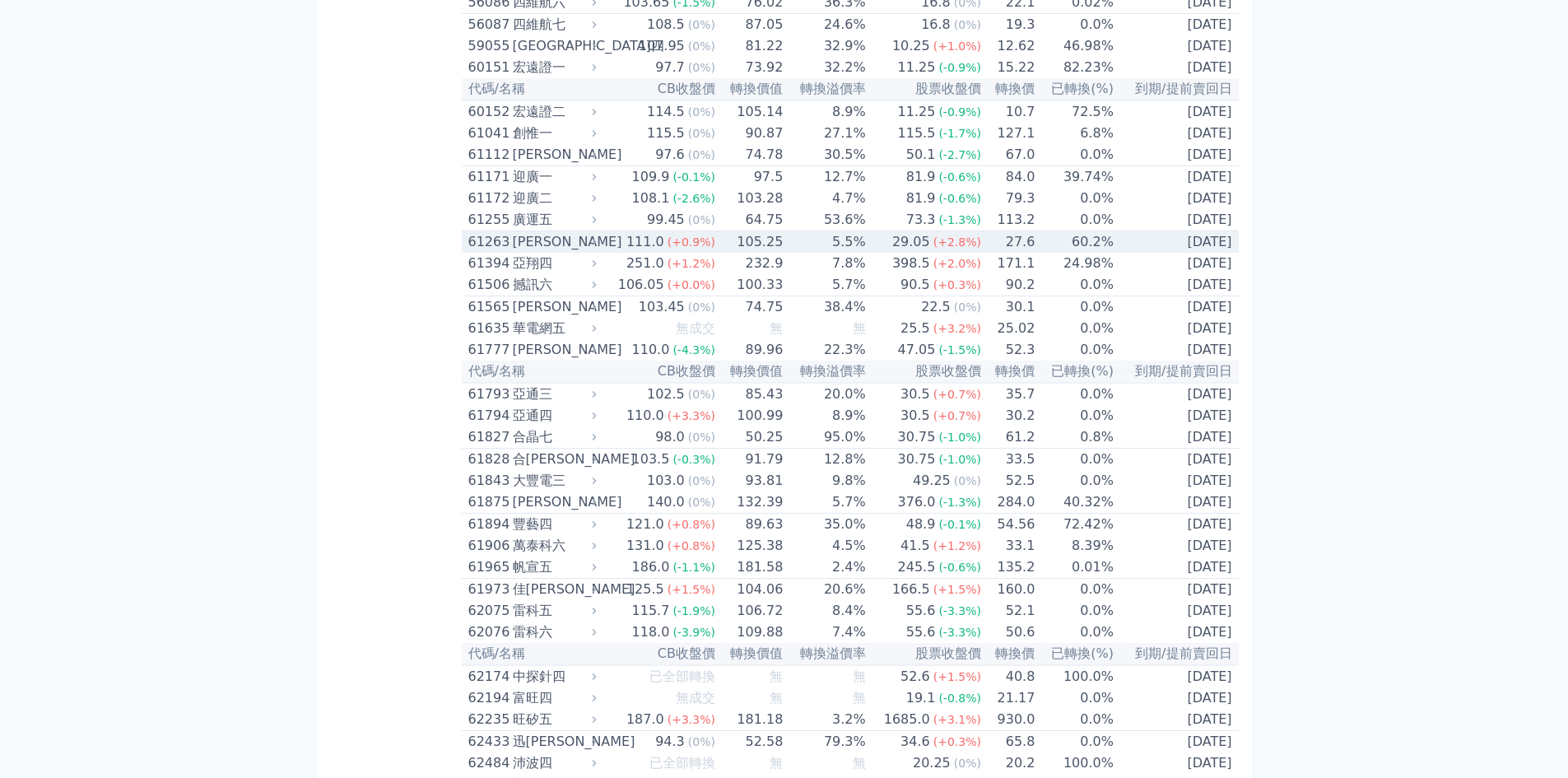
click at [497, 252] on div "61263" at bounding box center [488, 241] width 40 height 20
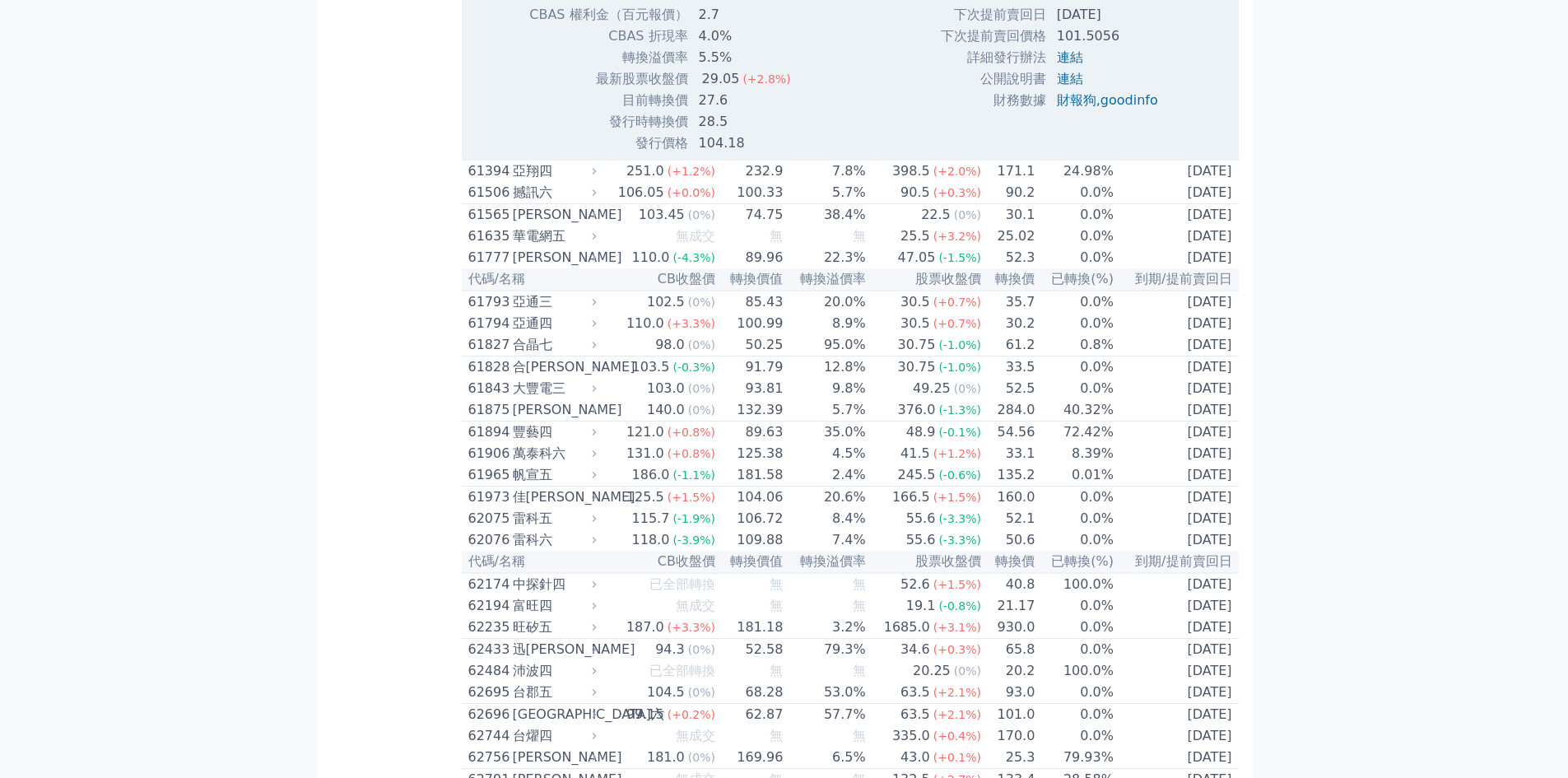
scroll to position [6364, 0]
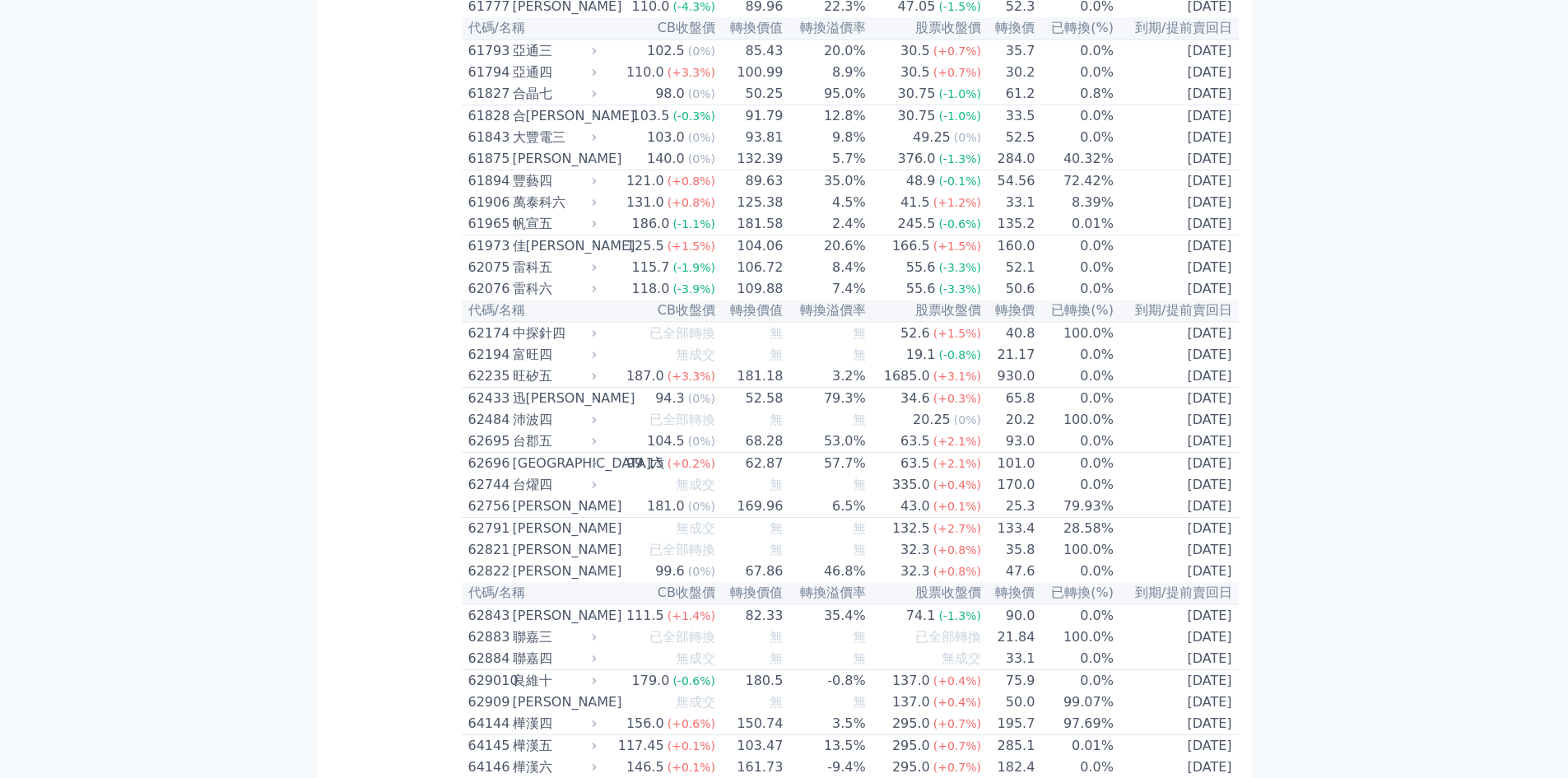
scroll to position [6145, 0]
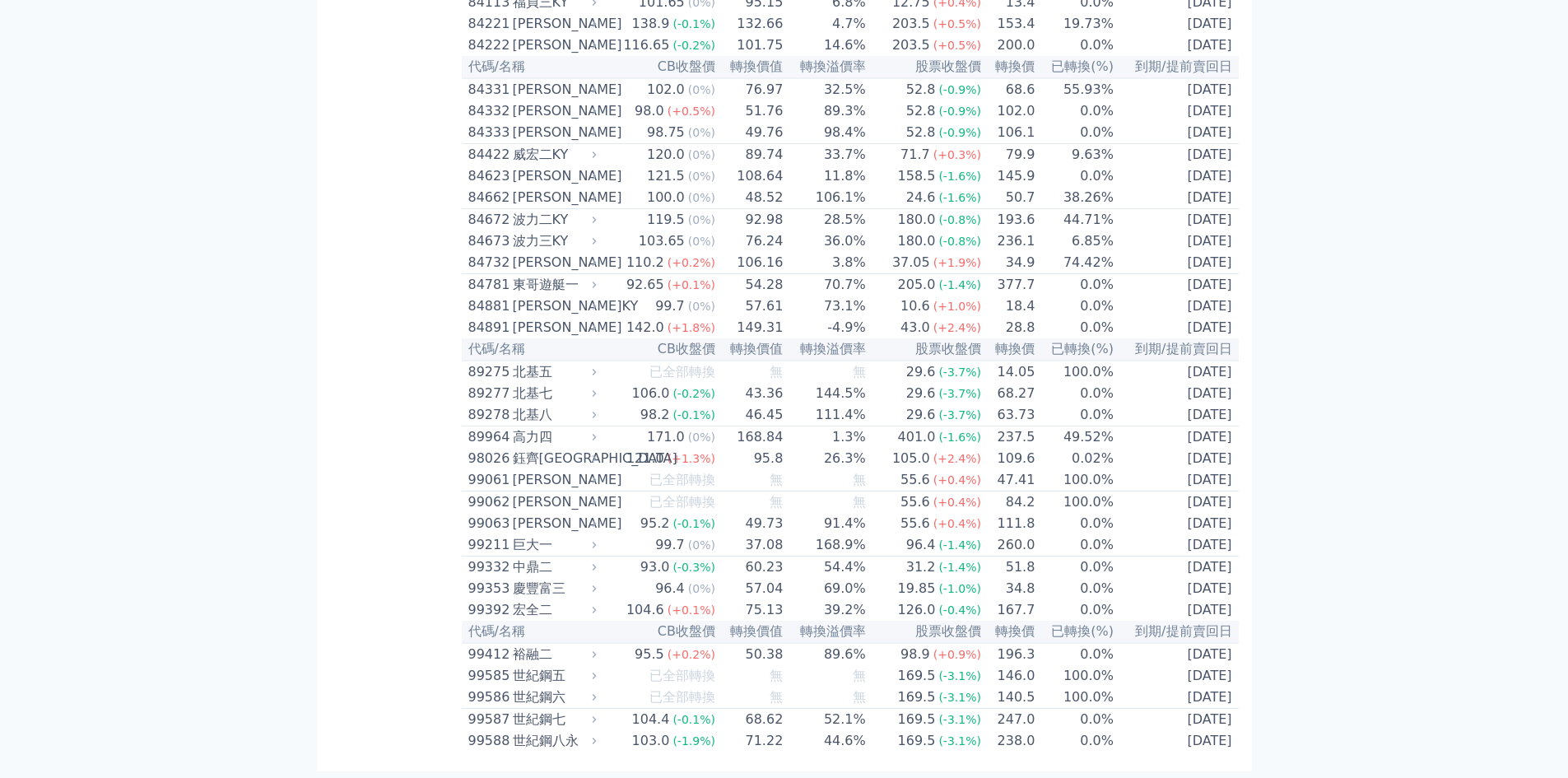
scroll to position [9217, 0]
